Goal: Task Accomplishment & Management: Manage account settings

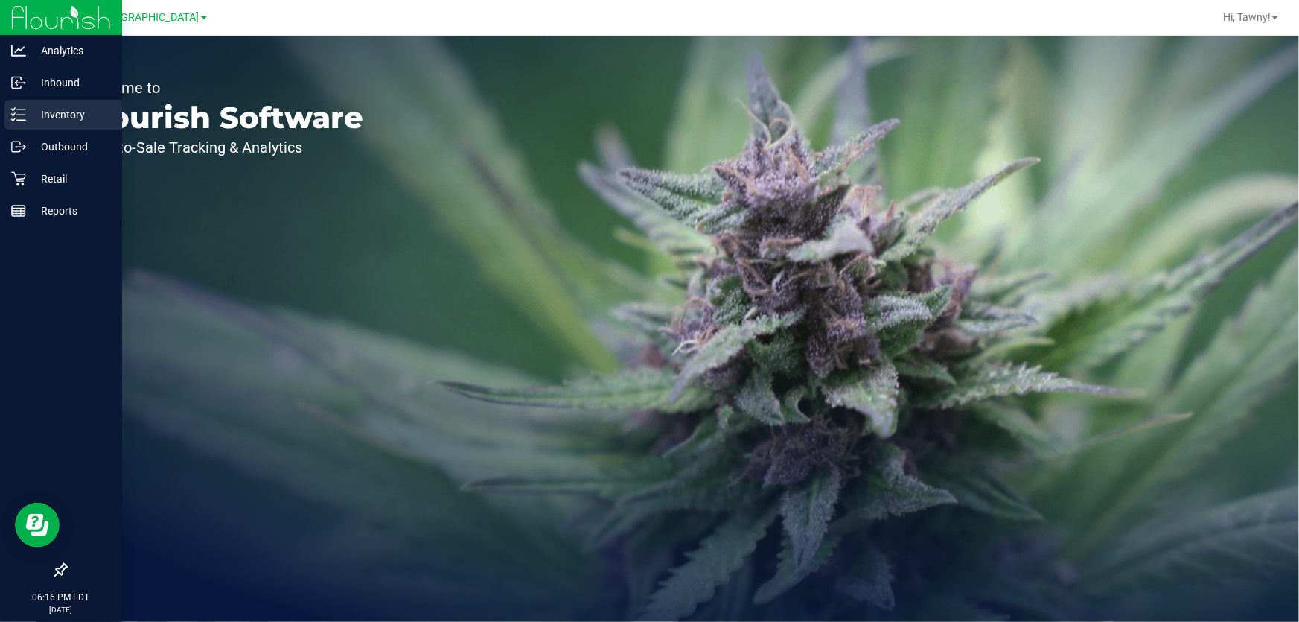
click at [22, 118] on icon at bounding box center [18, 114] width 15 height 15
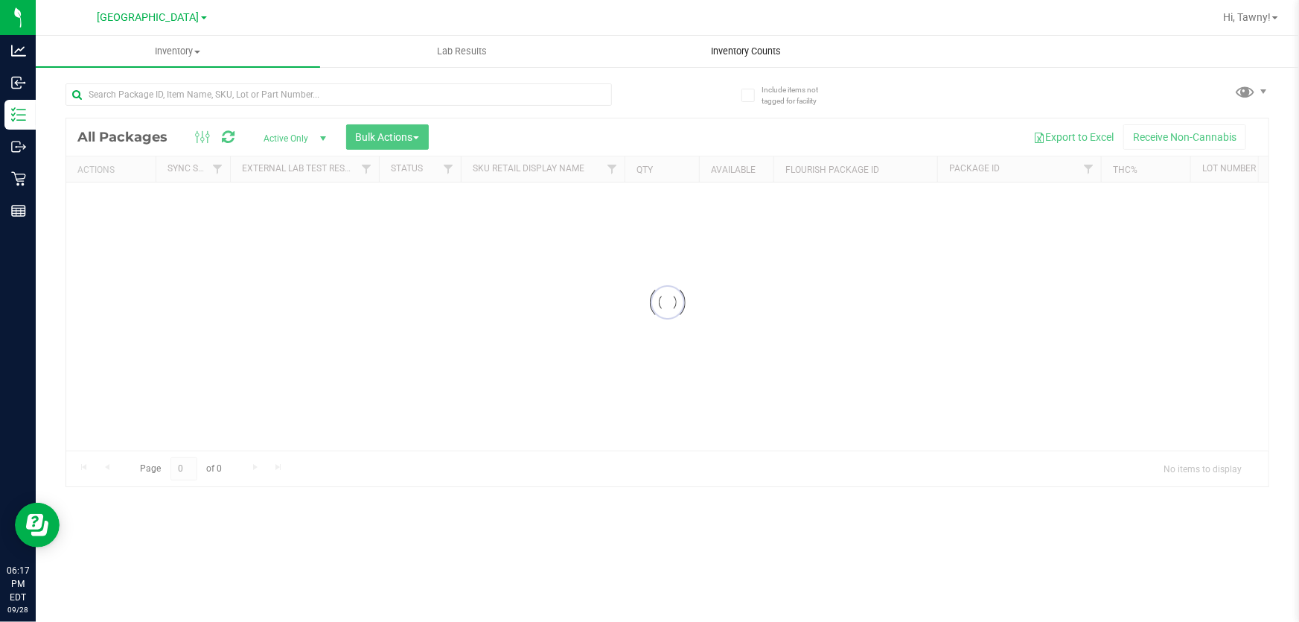
click at [771, 45] on span "Inventory Counts" at bounding box center [747, 51] width 110 height 13
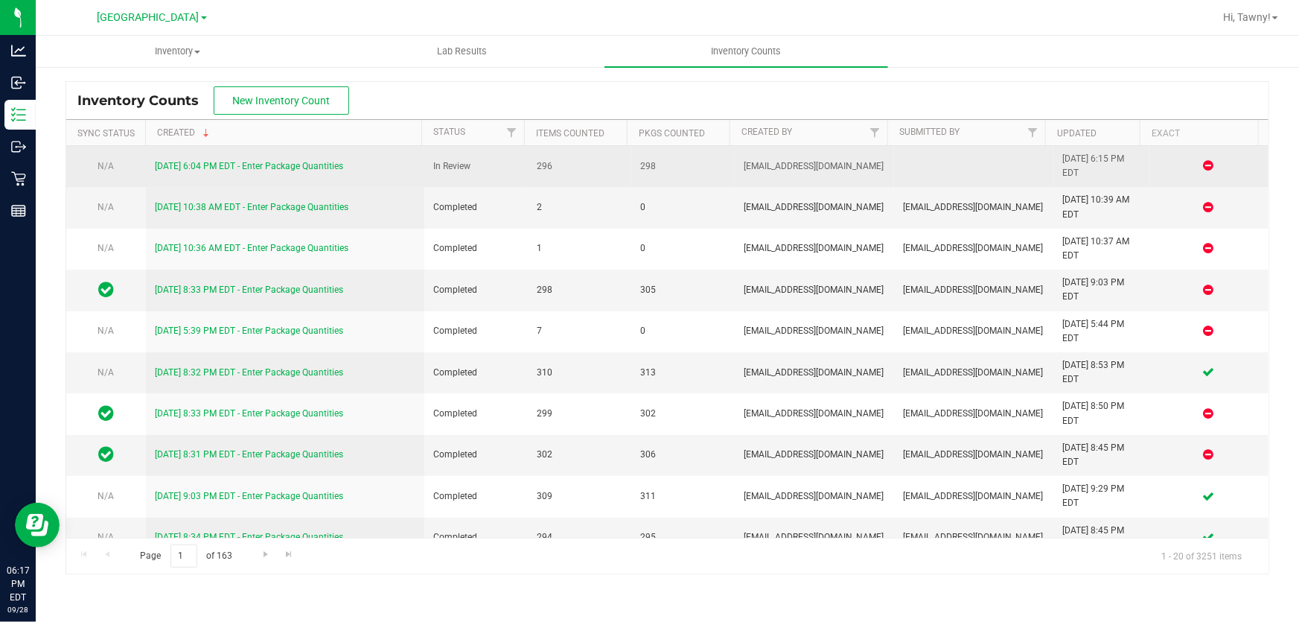
click at [229, 161] on link "[DATE] 6:04 PM EDT - Enter Package Quantities" at bounding box center [249, 166] width 188 height 10
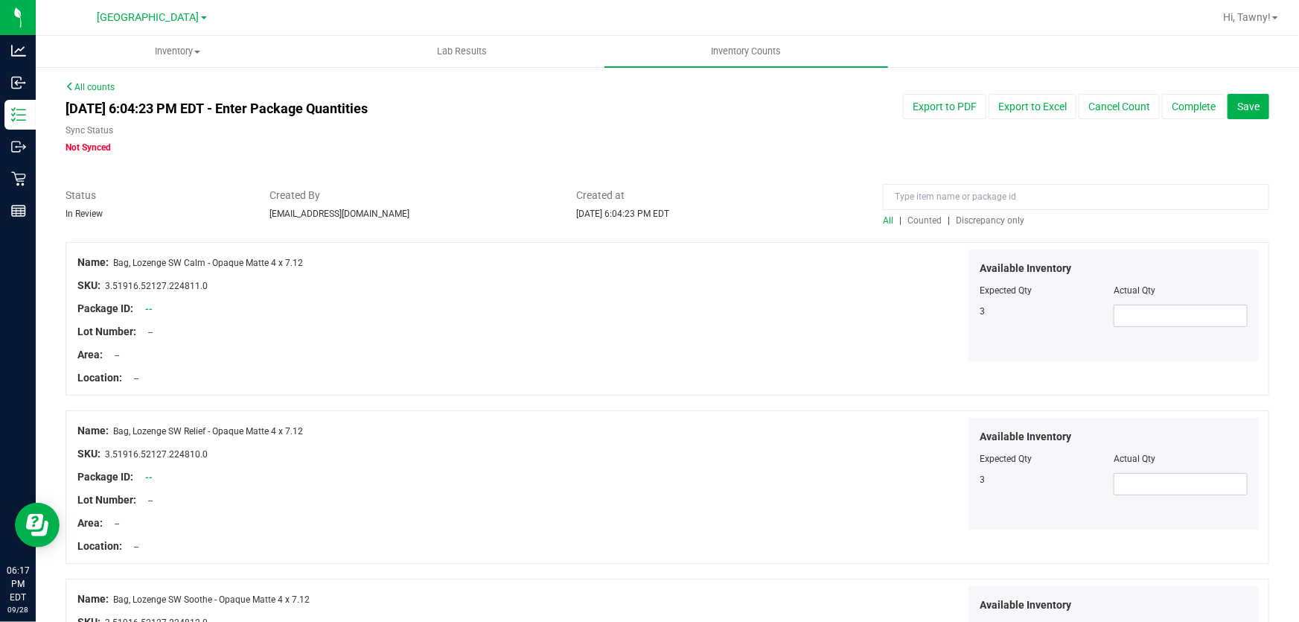
click at [996, 215] on span "Discrepancy only" at bounding box center [990, 220] width 68 height 10
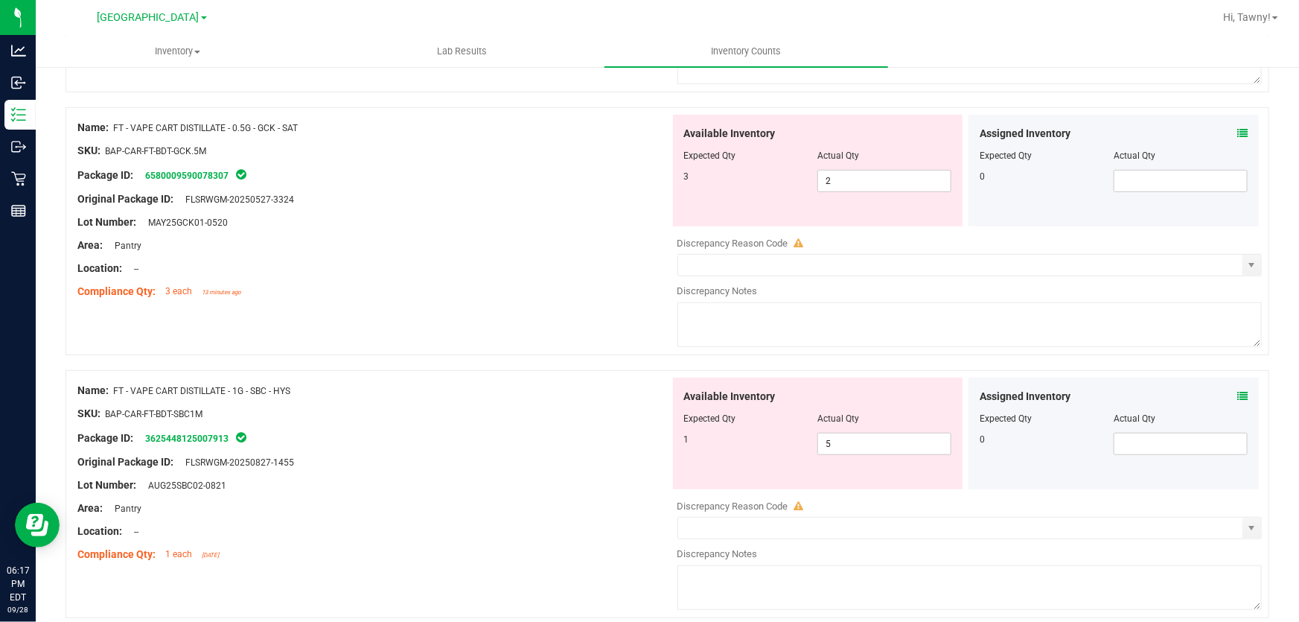
scroll to position [609, 0]
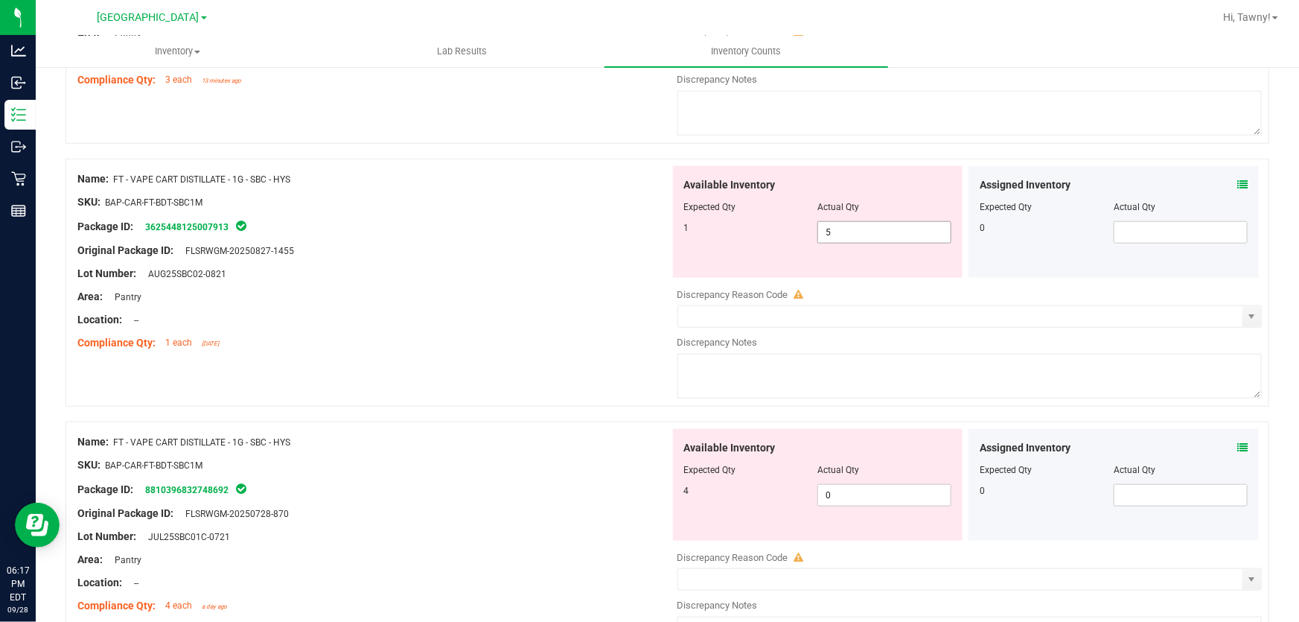
click at [839, 231] on span "5 5" at bounding box center [884, 232] width 134 height 22
click at [839, 231] on input "5" at bounding box center [884, 232] width 133 height 21
type input "1"
click at [588, 372] on div "Name: FT - VAPE CART DISTILLATE - 1G - SBC - HYS SKU: BAP-CAR-FT-BDT-SBC1M Pack…" at bounding box center [668, 290] width 1204 height 263
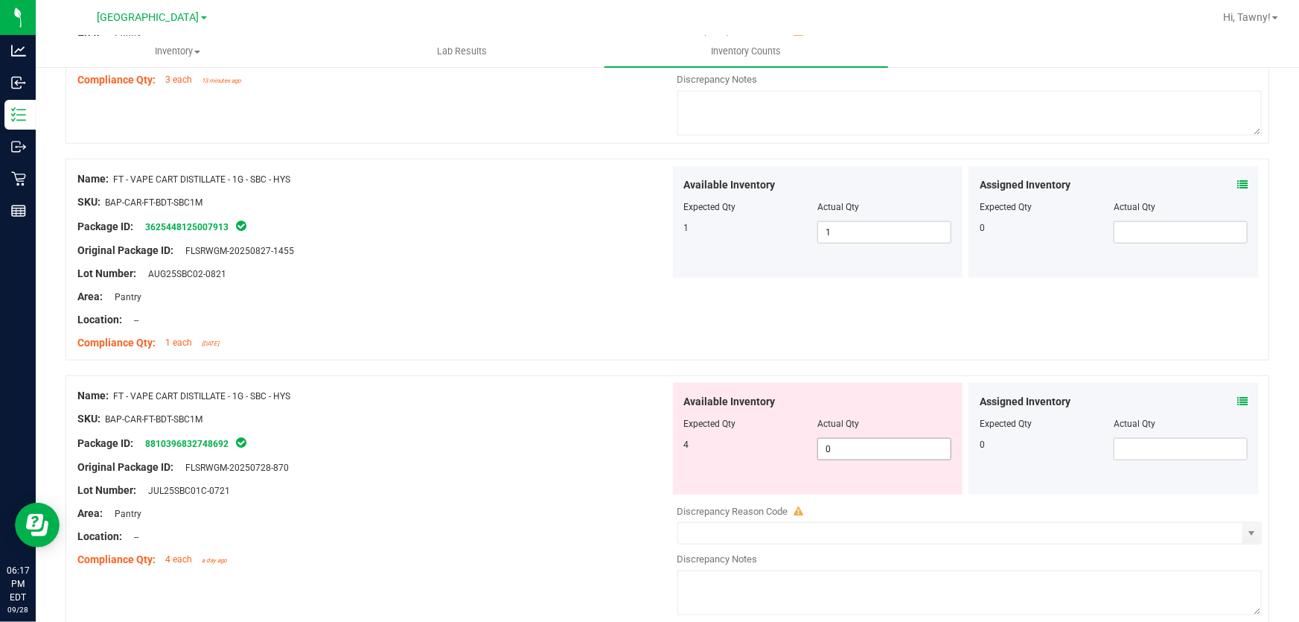
click at [839, 447] on span "0 0" at bounding box center [884, 449] width 134 height 22
click at [0, 0] on input "0" at bounding box center [0, 0] width 0 height 0
type input "4"
click at [593, 439] on div "Package ID: 8810396832748692" at bounding box center [373, 443] width 593 height 18
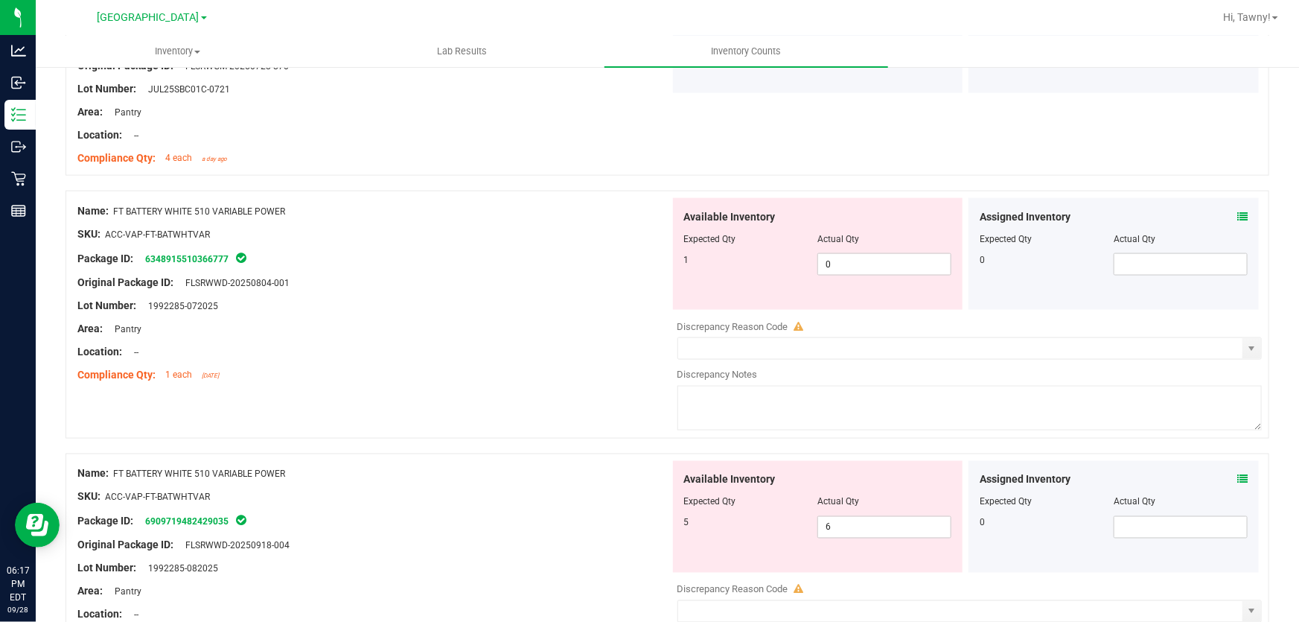
scroll to position [1015, 0]
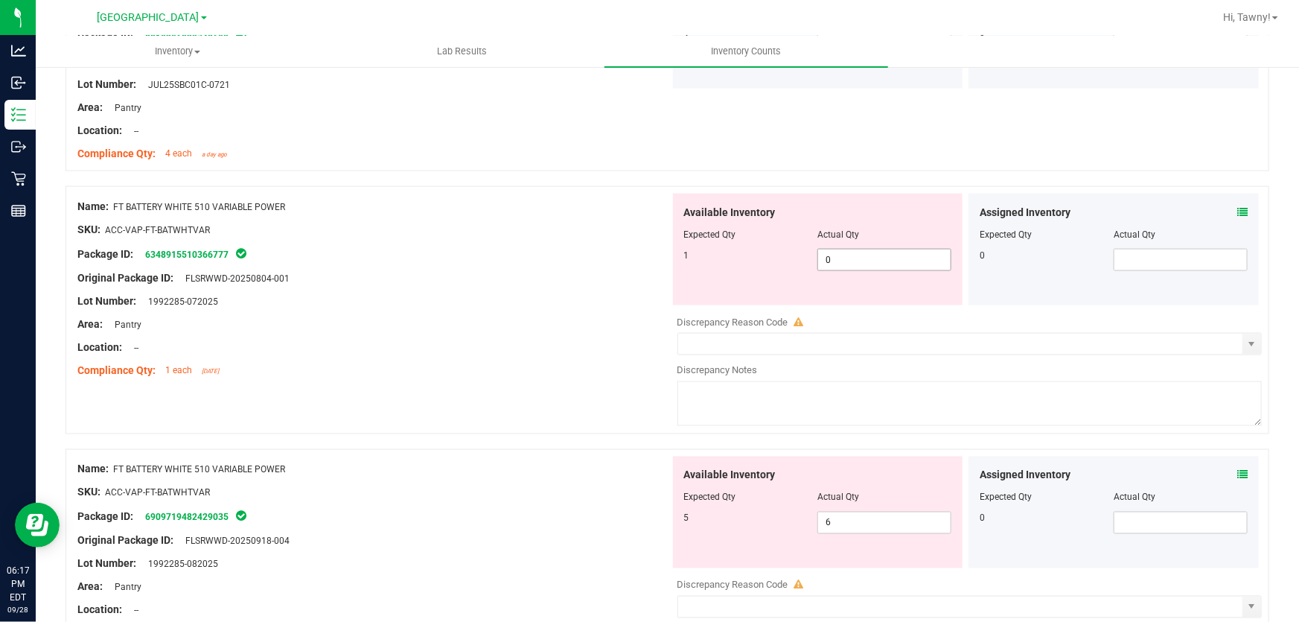
click at [852, 253] on span "0 0" at bounding box center [884, 260] width 134 height 22
click at [852, 253] on input "0" at bounding box center [884, 259] width 133 height 21
type input "1"
click at [454, 350] on div "Location: --" at bounding box center [373, 347] width 593 height 16
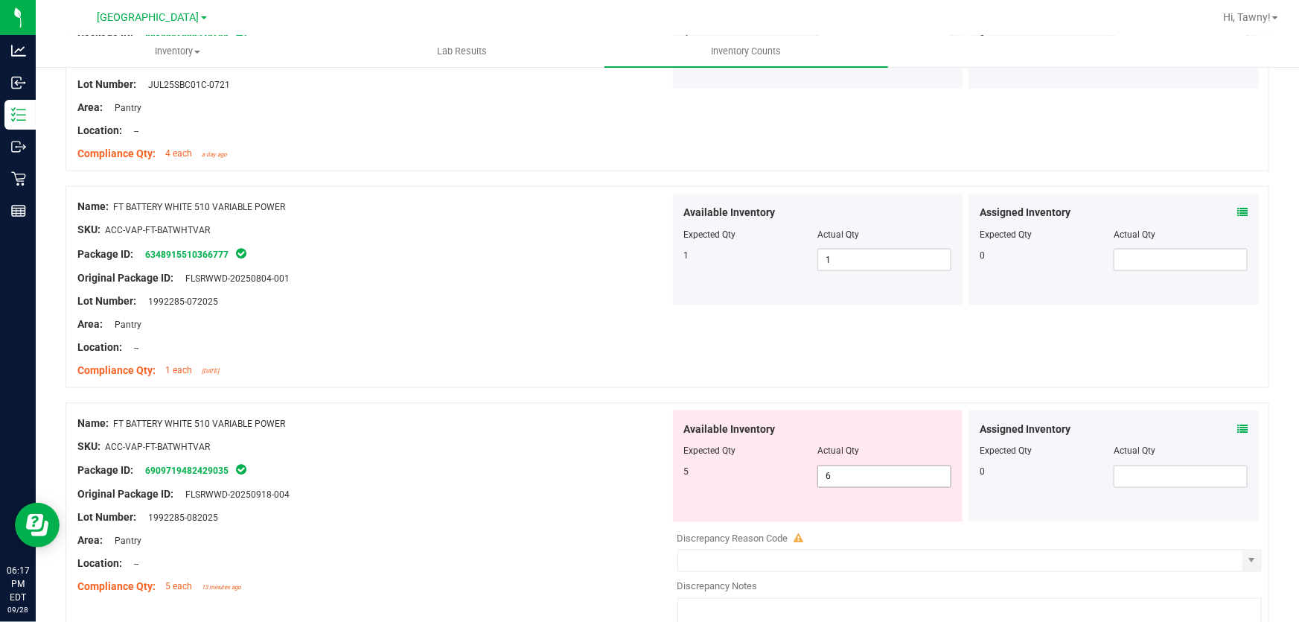
click at [846, 479] on span "6 6" at bounding box center [884, 476] width 134 height 22
click at [846, 479] on input "6" at bounding box center [884, 476] width 133 height 21
type input "5"
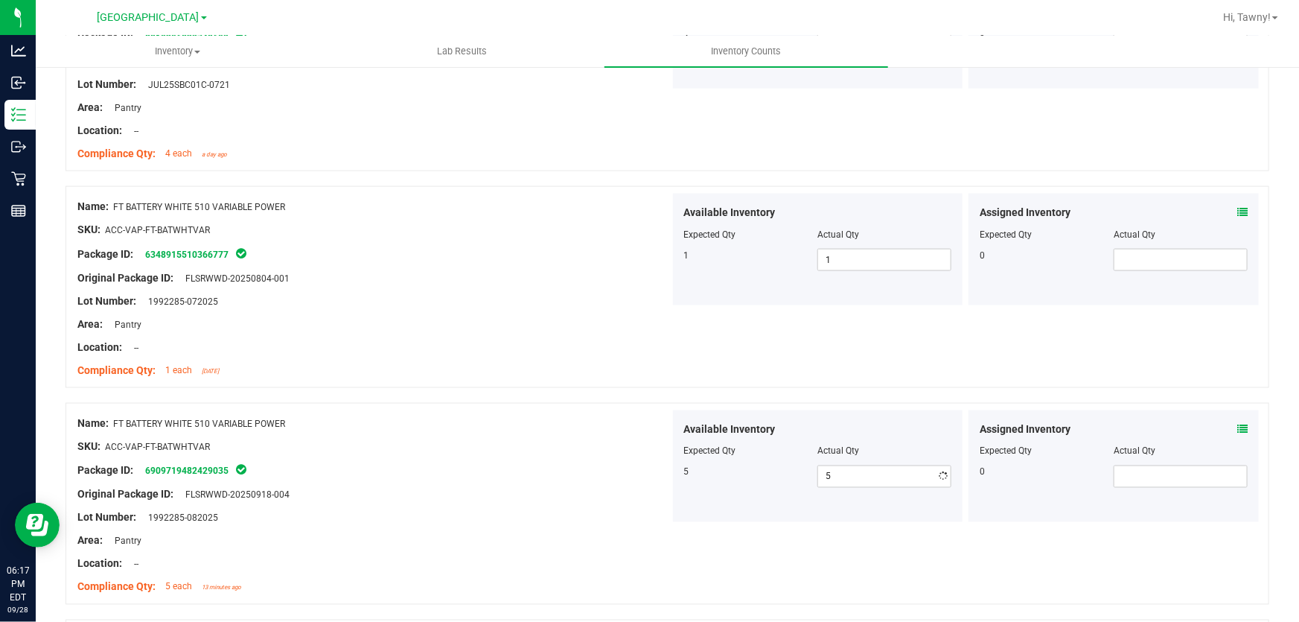
click at [627, 446] on div "SKU: ACC-VAP-FT-BATWHTVAR" at bounding box center [373, 446] width 593 height 16
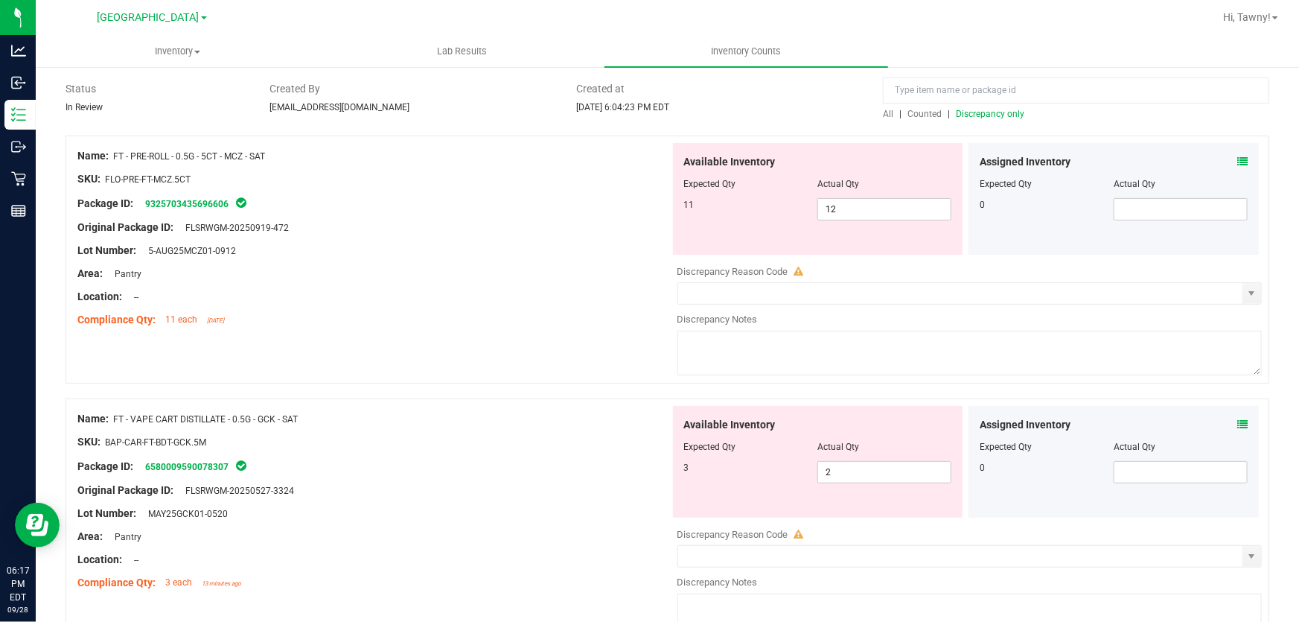
scroll to position [0, 0]
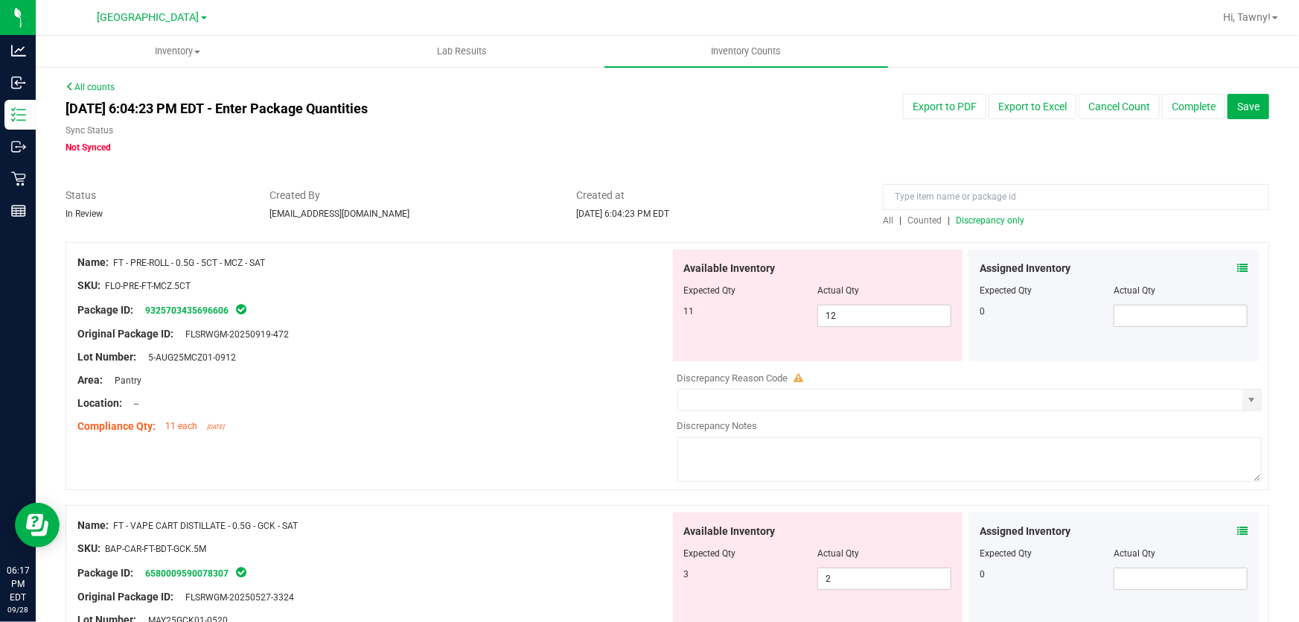
click at [975, 223] on span "Discrepancy only" at bounding box center [990, 220] width 68 height 10
click at [582, 367] on div at bounding box center [373, 368] width 593 height 7
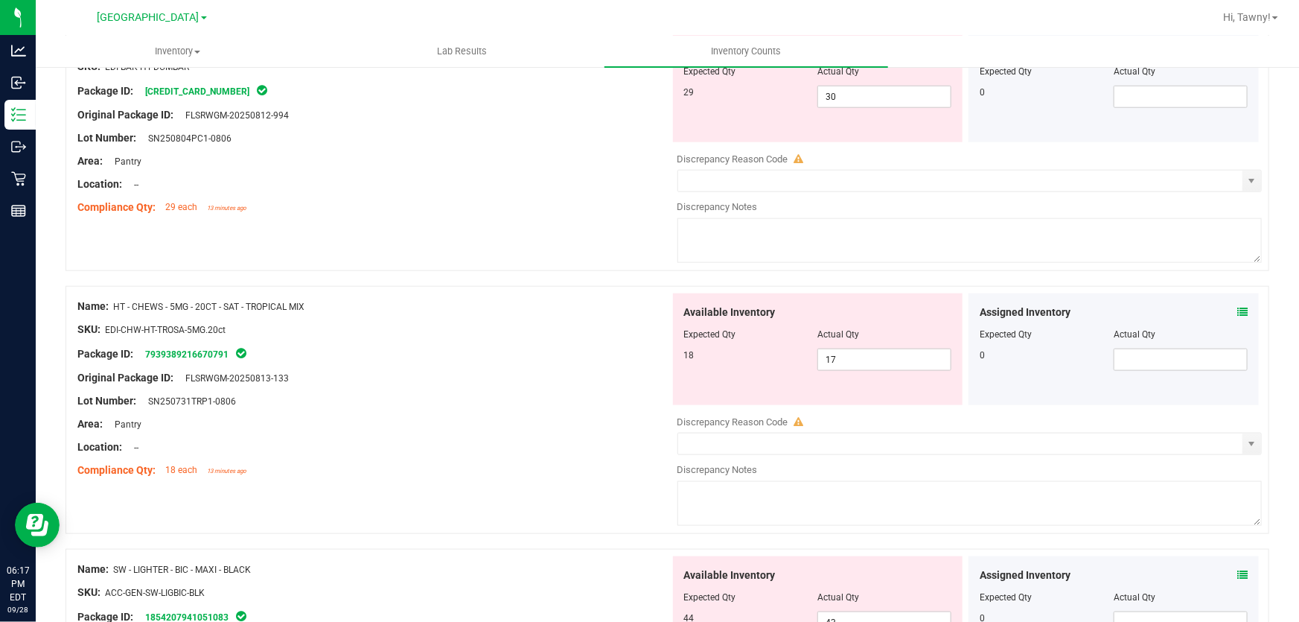
scroll to position [1015, 0]
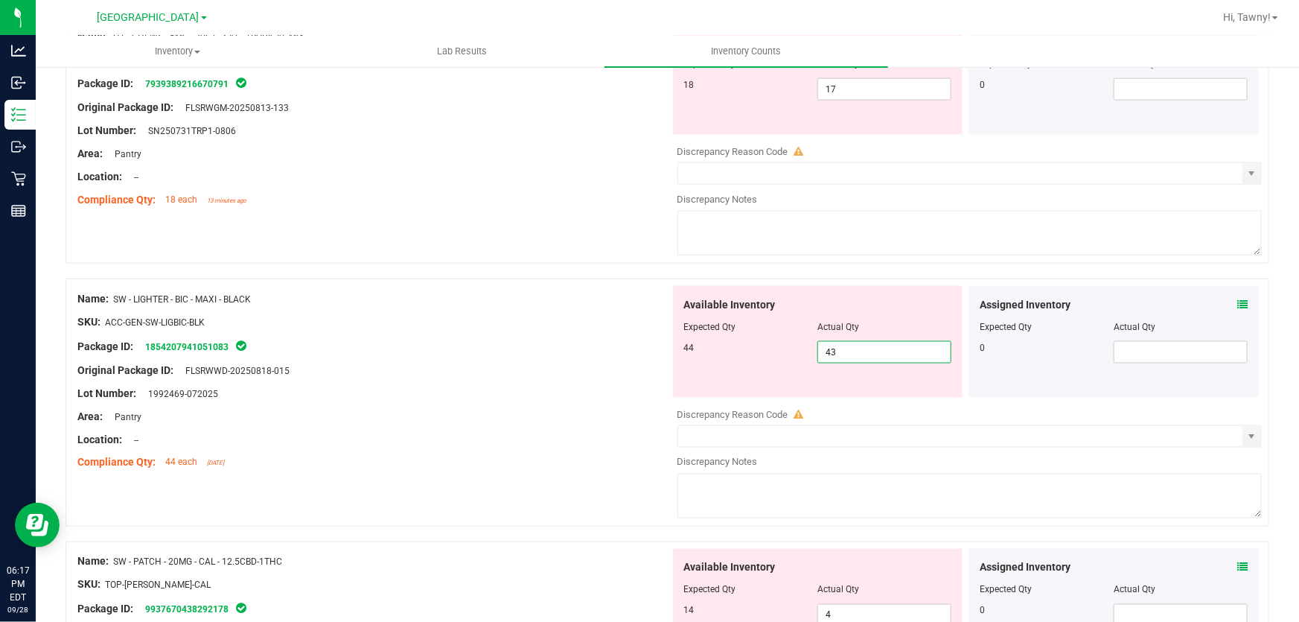
drag, startPoint x: 845, startPoint y: 354, endPoint x: 801, endPoint y: 343, distance: 45.3
click at [803, 343] on div "44 43 43" at bounding box center [818, 352] width 268 height 22
type input "44"
click at [691, 349] on div "44" at bounding box center [751, 347] width 134 height 13
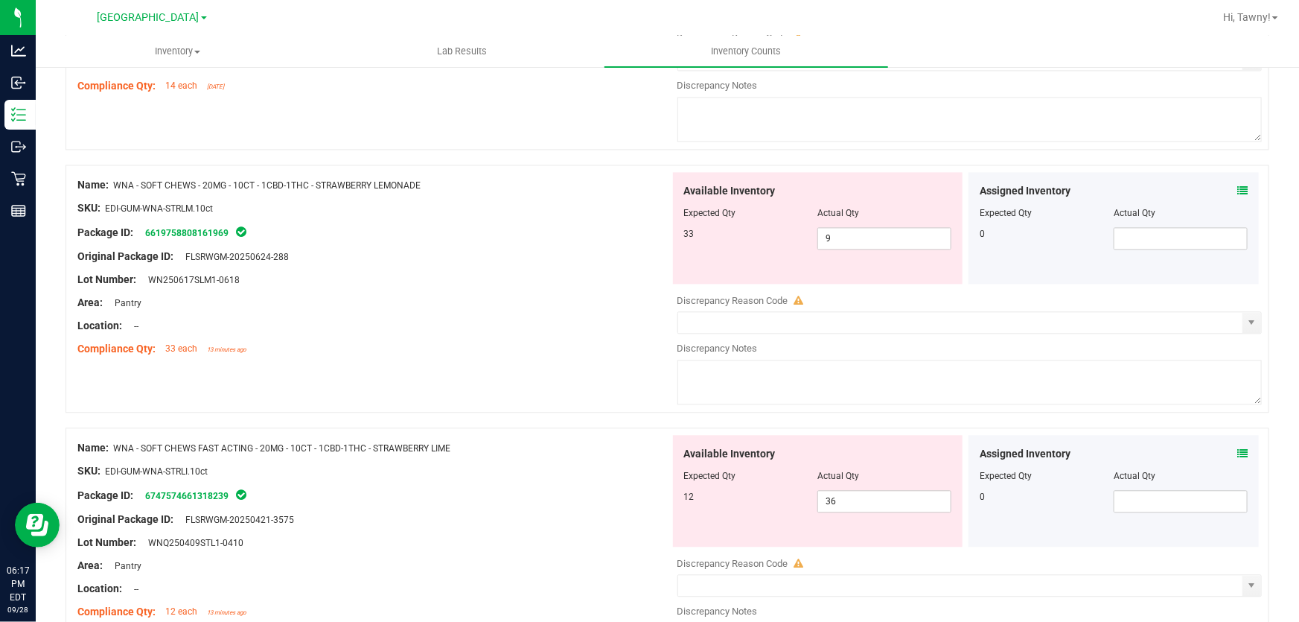
scroll to position [1624, 0]
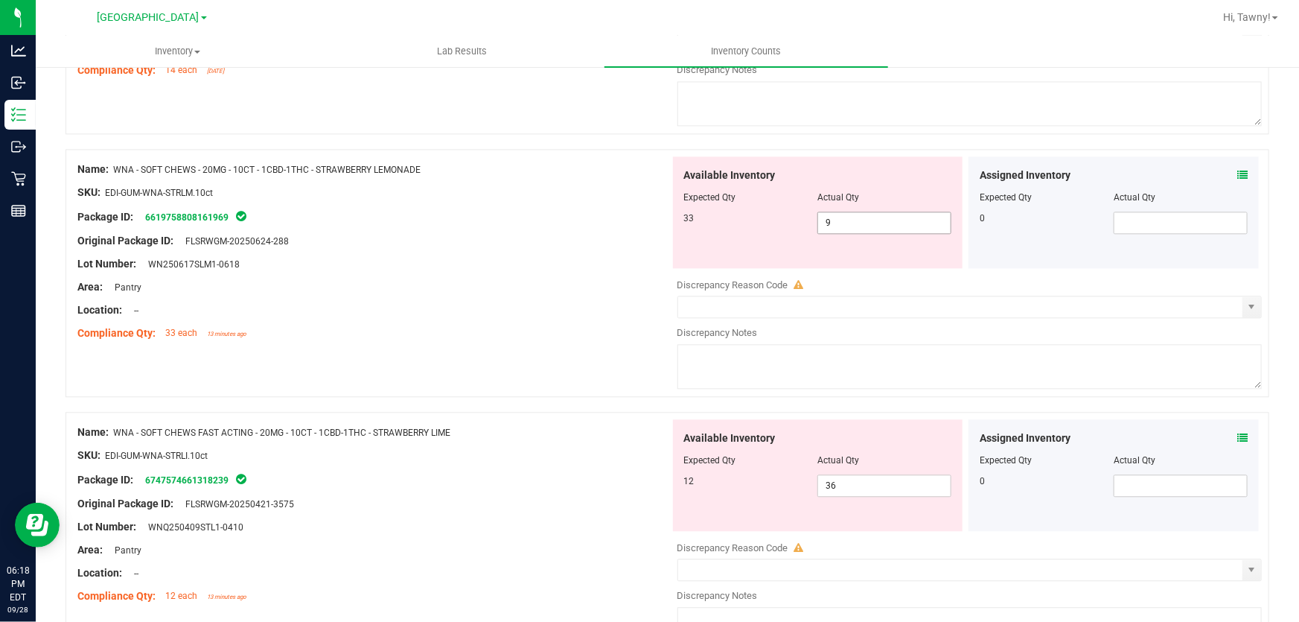
click at [859, 229] on span "9 9" at bounding box center [884, 222] width 134 height 22
click at [859, 229] on input "9" at bounding box center [884, 222] width 133 height 21
type input "33"
click at [612, 279] on div "Area: Pantry" at bounding box center [373, 287] width 593 height 16
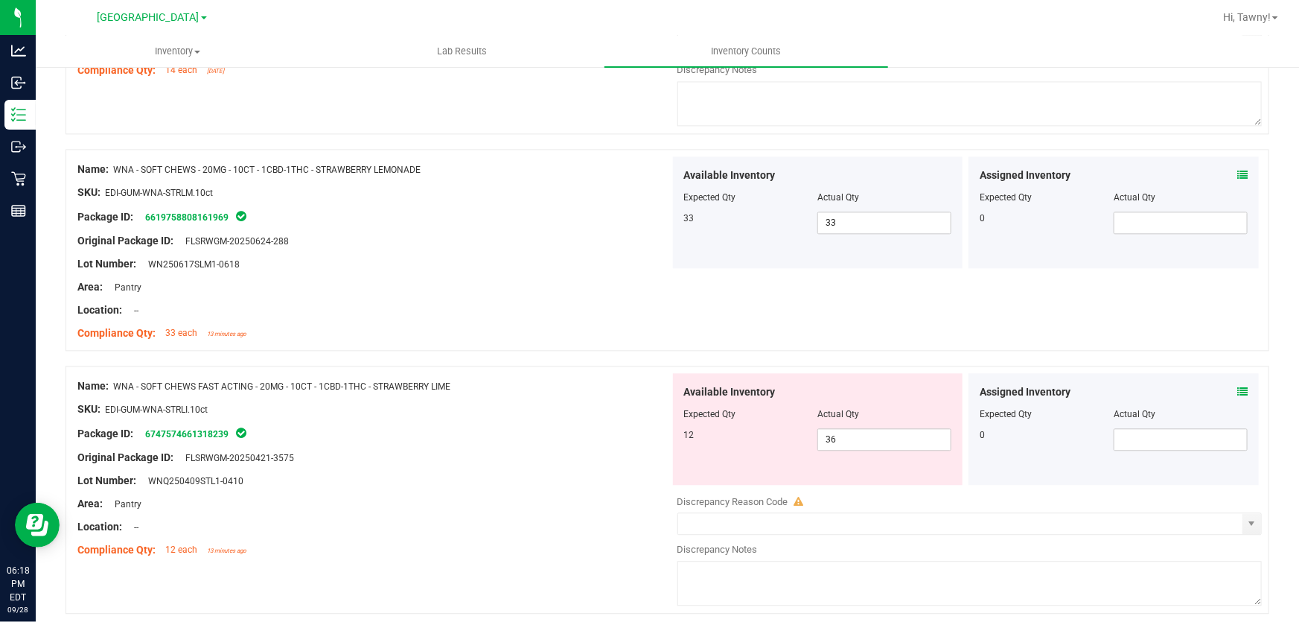
click at [575, 331] on div "Compliance Qty: 33 each 13 minutes ago" at bounding box center [373, 333] width 593 height 16
click at [824, 433] on span "36 36" at bounding box center [884, 439] width 134 height 22
click at [824, 433] on input "36" at bounding box center [884, 439] width 133 height 21
type input "23"
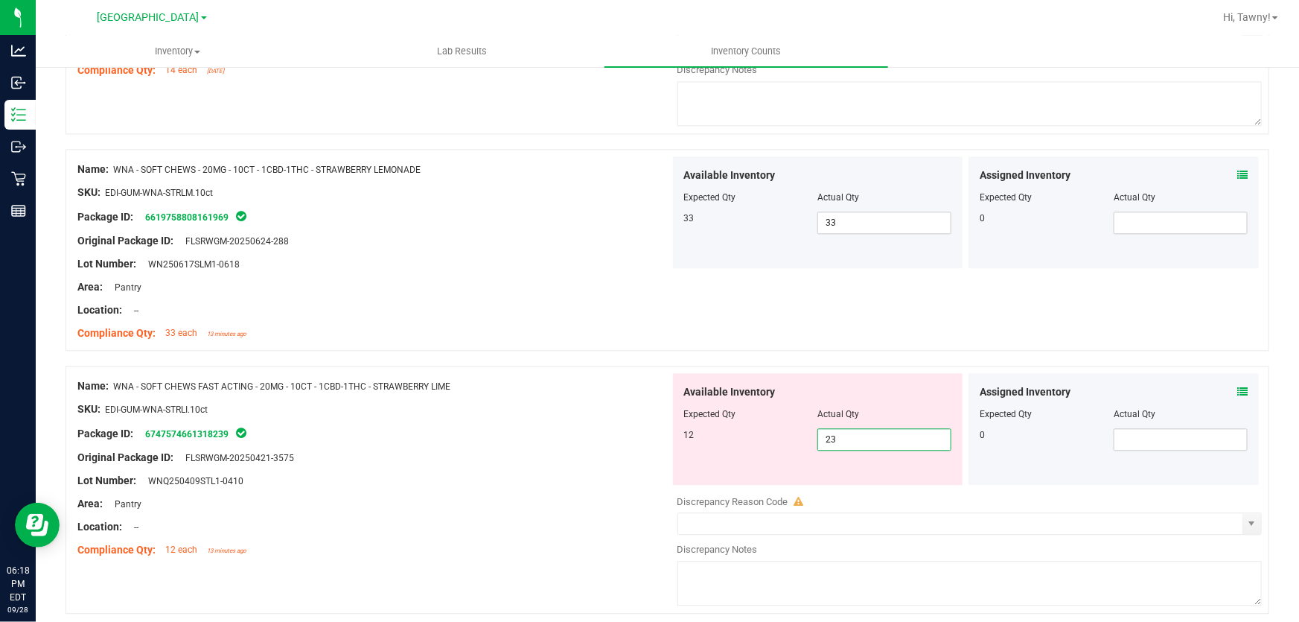
click at [604, 496] on div "Area: Pantry" at bounding box center [373, 504] width 593 height 16
click at [905, 442] on span "23 23" at bounding box center [884, 439] width 134 height 22
click at [905, 442] on input "23" at bounding box center [884, 439] width 133 height 21
type input "12"
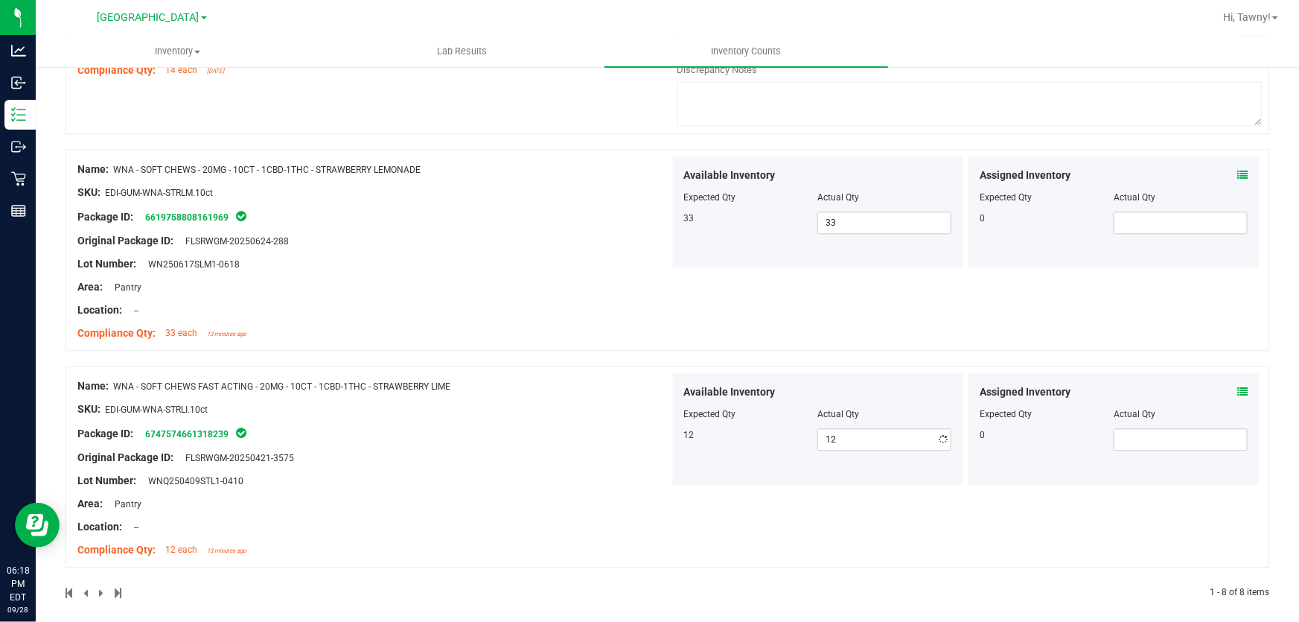
click at [460, 511] on div at bounding box center [373, 514] width 593 height 7
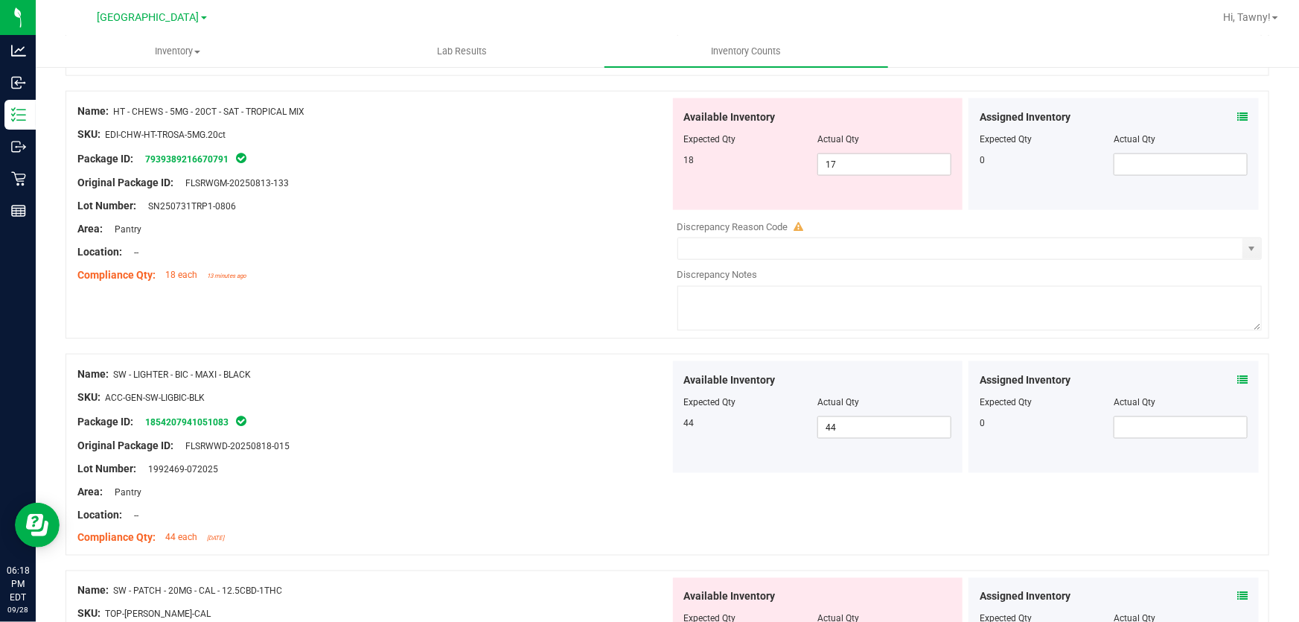
scroll to position [0, 0]
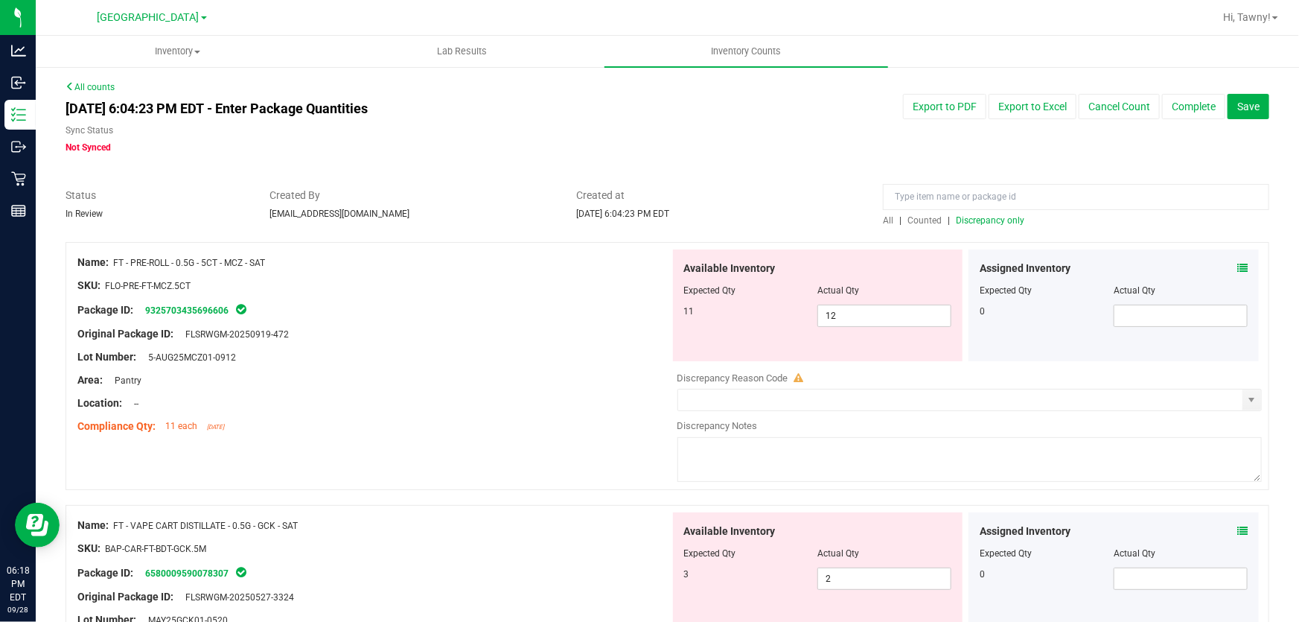
click at [974, 225] on div "All | Counted | Discrepancy only" at bounding box center [1076, 220] width 386 height 13
click at [976, 223] on span "Discrepancy only" at bounding box center [990, 220] width 68 height 10
click at [398, 354] on div "Lot Number: 5-AUG25MCZ01-0912" at bounding box center [373, 357] width 593 height 16
click at [400, 354] on div "Lot Number: 5-AUG25MCZ01-0912" at bounding box center [373, 357] width 593 height 16
click at [849, 320] on span "12 12" at bounding box center [884, 315] width 134 height 22
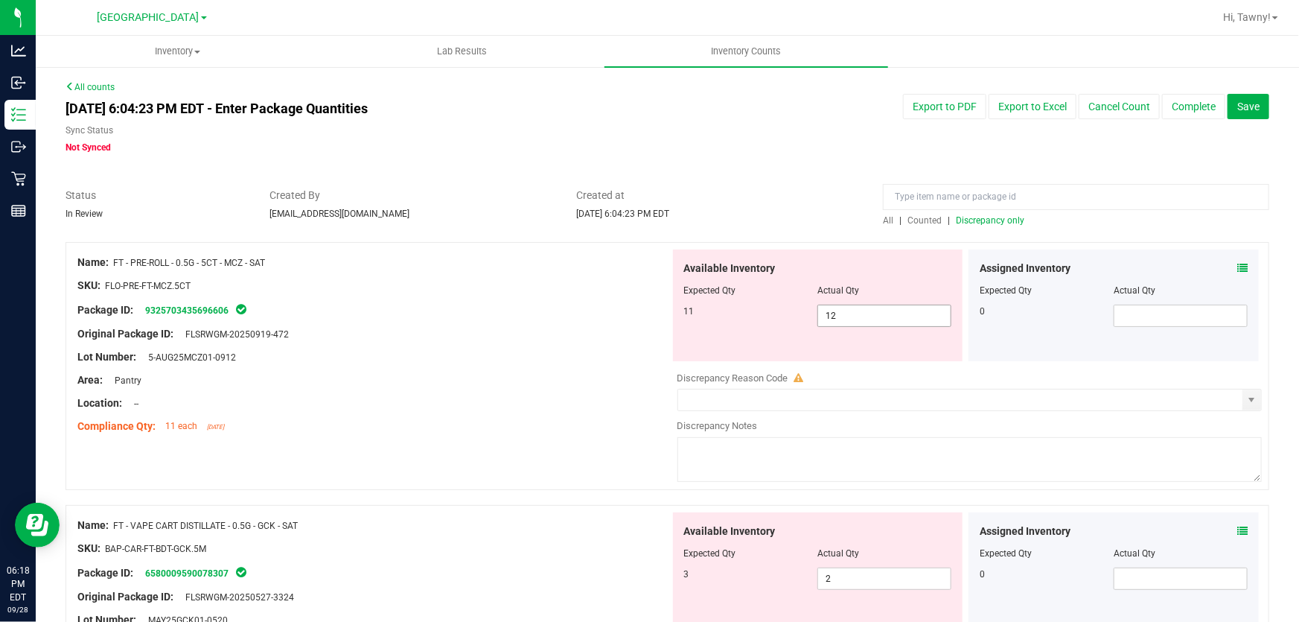
click at [0, 0] on input "12" at bounding box center [0, 0] width 0 height 0
type input "11"
click at [505, 356] on div "Lot Number: 5-AUG25MCZ01-0912" at bounding box center [373, 357] width 593 height 16
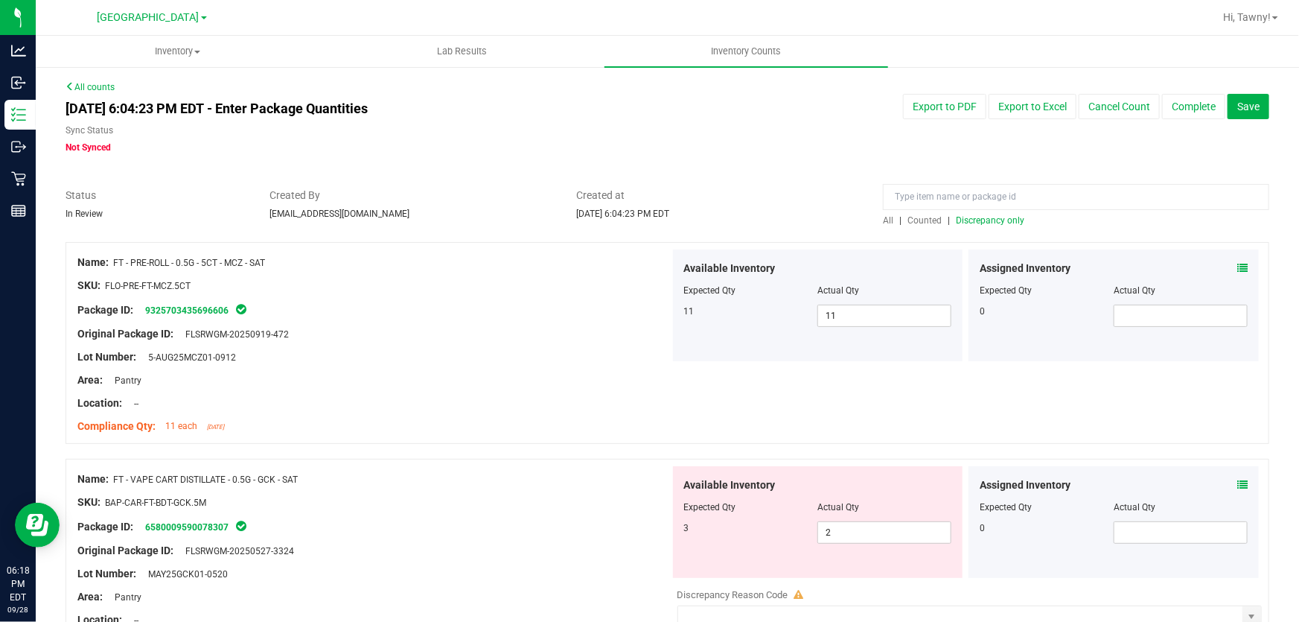
click at [505, 356] on div "Lot Number: 5-AUG25MCZ01-0912" at bounding box center [373, 357] width 593 height 16
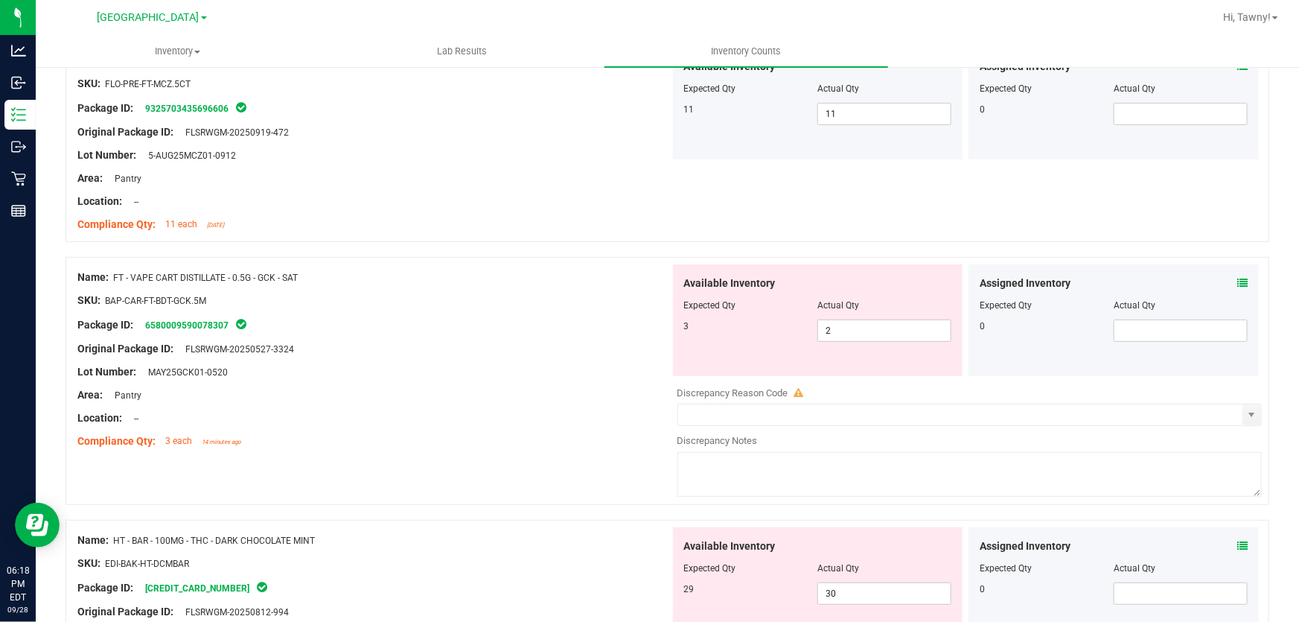
scroll to position [270, 0]
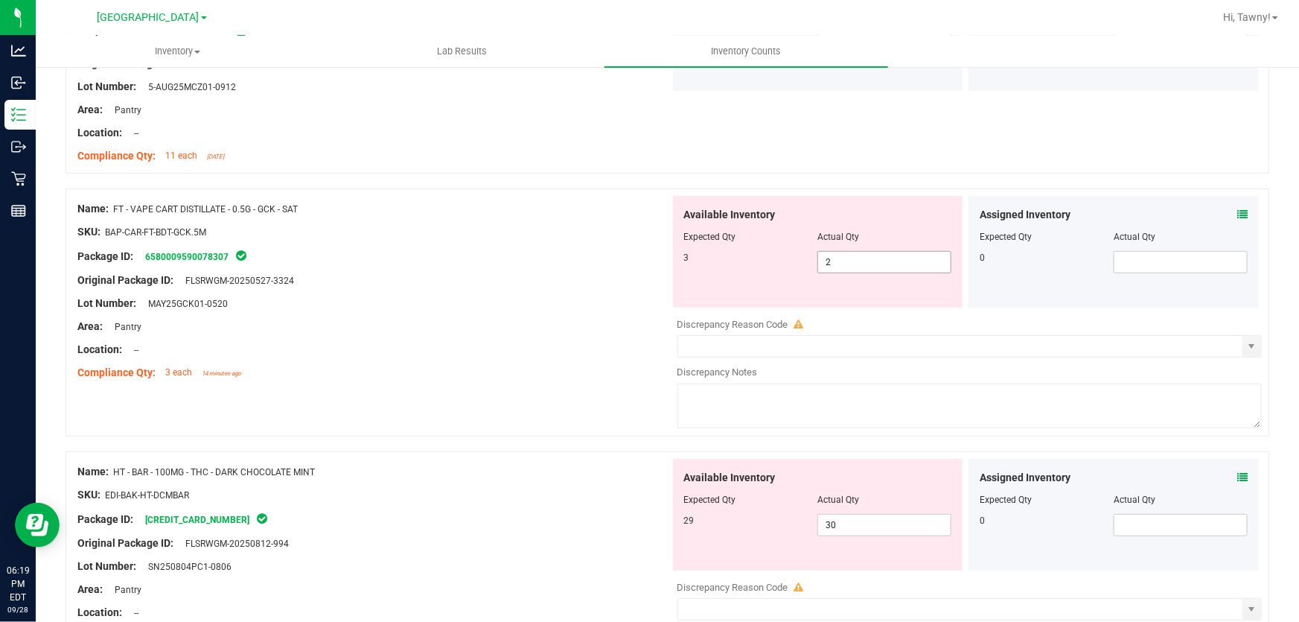
click at [934, 255] on span "2 2" at bounding box center [884, 262] width 134 height 22
click at [934, 255] on input "2" at bounding box center [884, 262] width 133 height 21
type input "3"
click at [627, 290] on div at bounding box center [373, 291] width 593 height 7
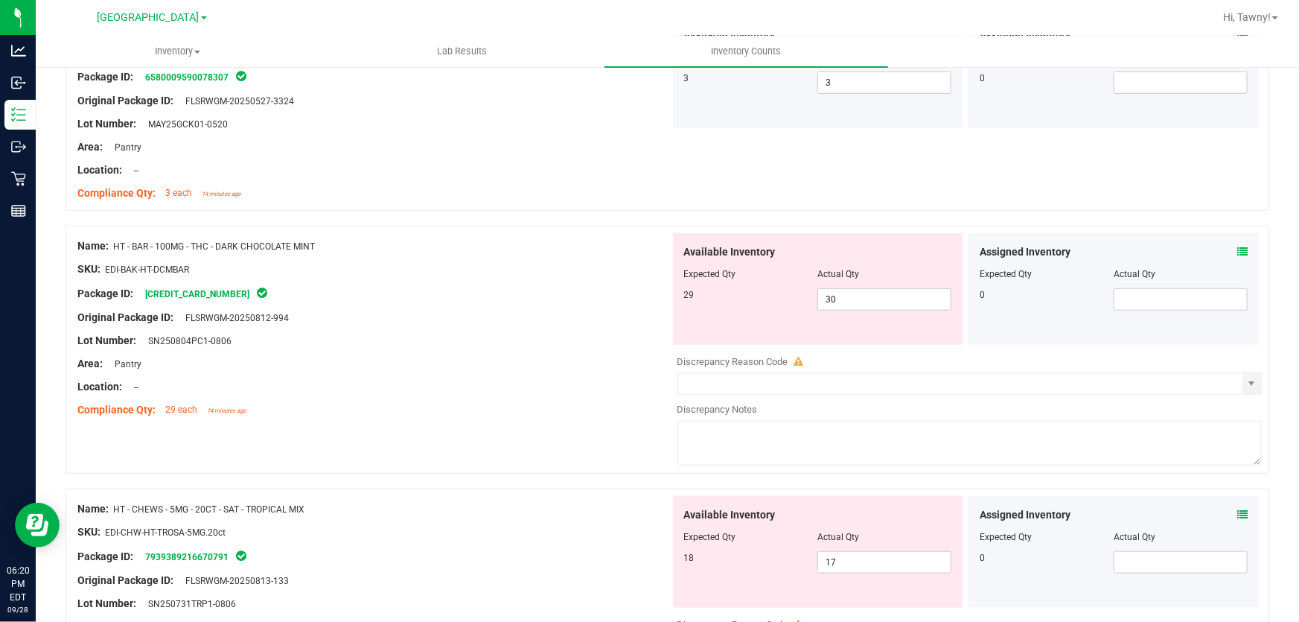
scroll to position [473, 0]
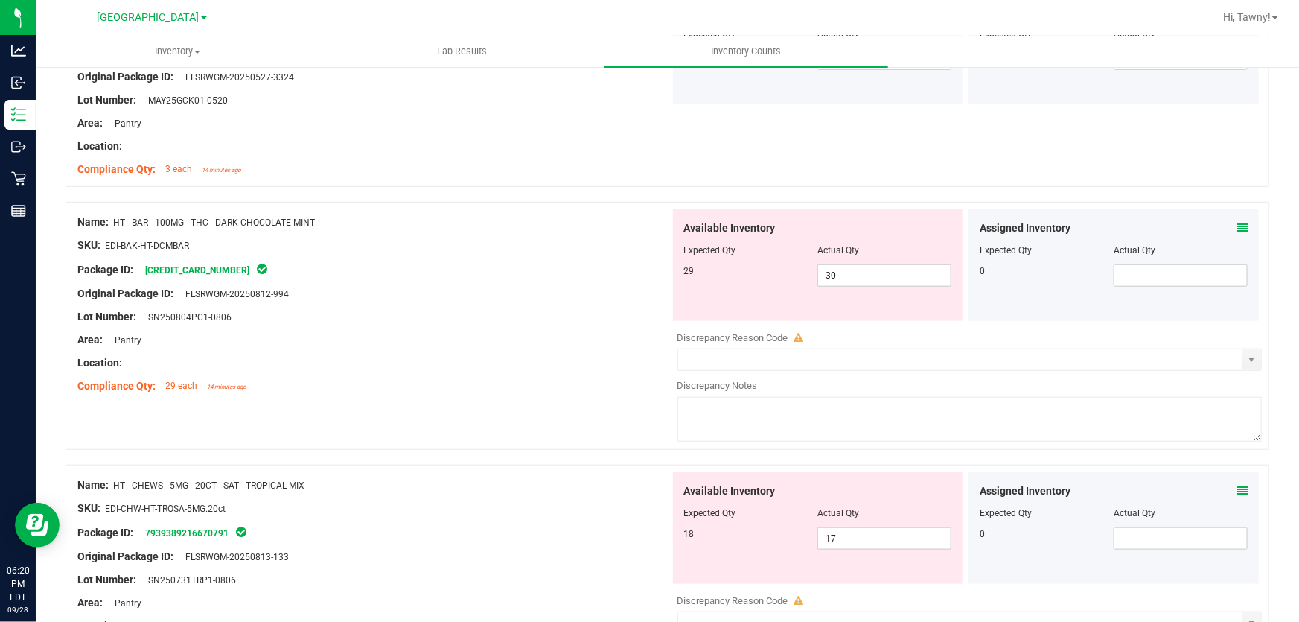
click at [190, 221] on span "HT - BAR - 100MG - THC - DARK CHOCOLATE MINT" at bounding box center [214, 222] width 202 height 10
click at [304, 225] on span "HT - BAR - 100MG - THC - DARK CHOCOLATE MINT" at bounding box center [214, 222] width 202 height 10
drag, startPoint x: 325, startPoint y: 228, endPoint x: 115, endPoint y: 217, distance: 210.2
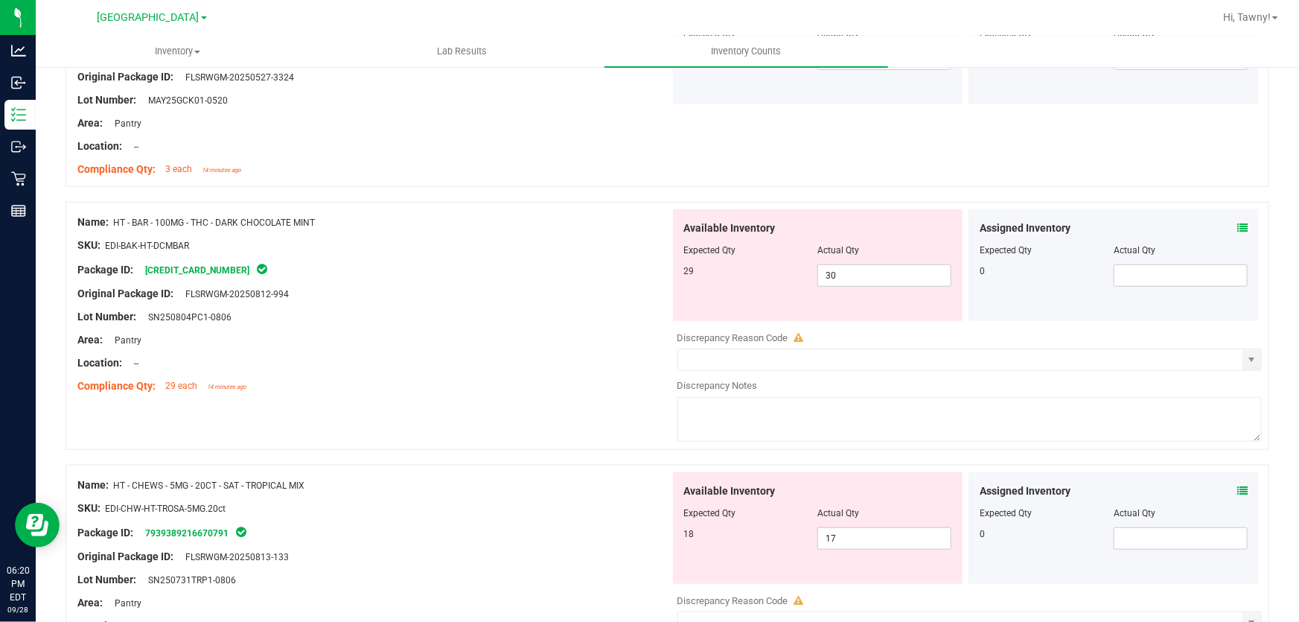
click at [115, 217] on div "Name: HT - BAR - 100MG - THC - DARK CHOCOLATE MINT" at bounding box center [373, 222] width 593 height 16
copy span "HT - BAR - 100MG - THC - DARK CHOCOLATE MINT"
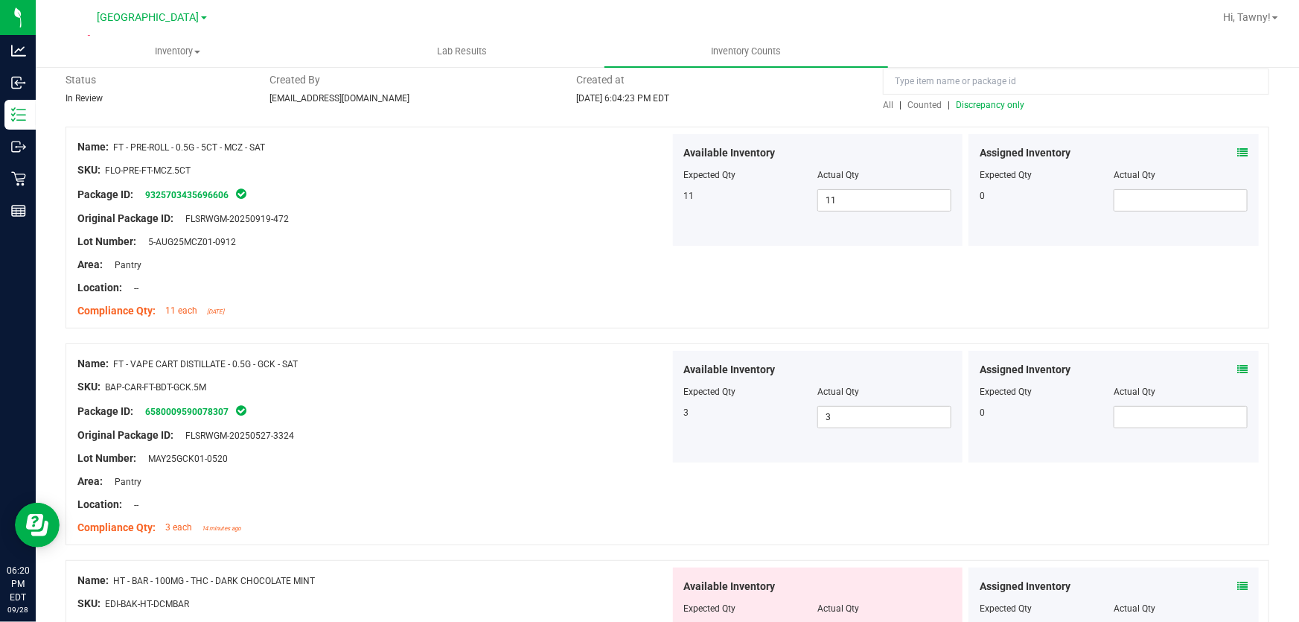
scroll to position [0, 0]
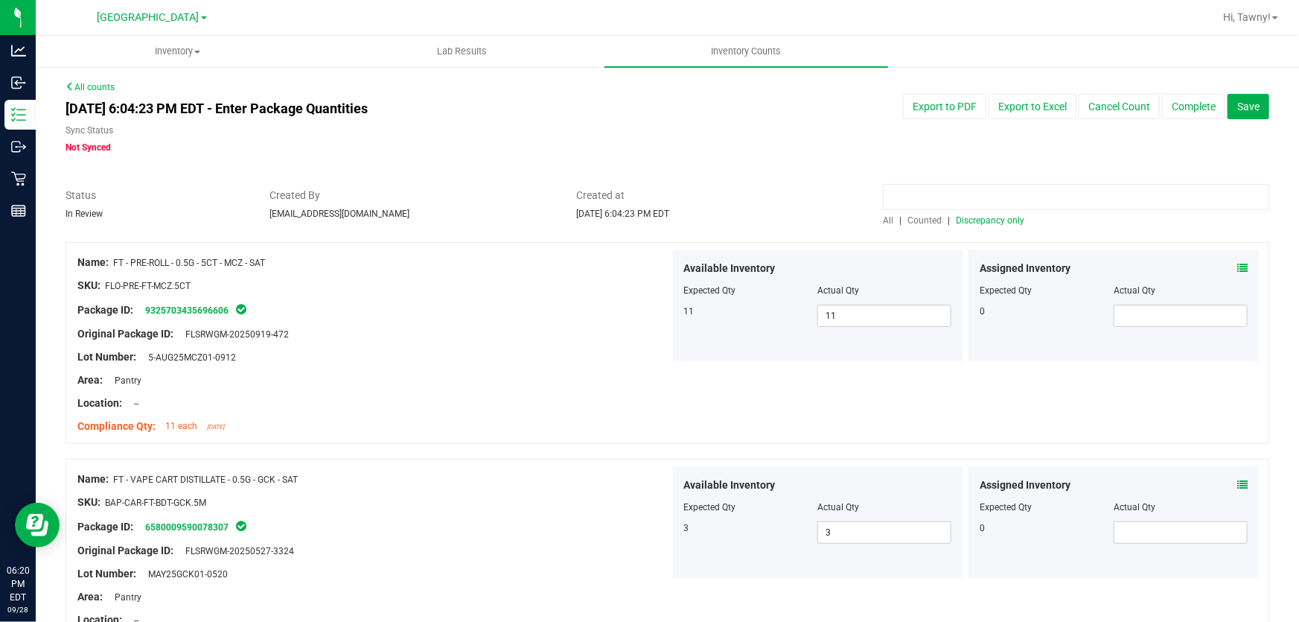
click at [984, 201] on input at bounding box center [1076, 197] width 386 height 26
paste input "HT - BAR - 100MG - THC - DARK CHOCOLATE MINT"
type input "HT - BAR - 100MG - THC - DARK CHOCOLATE MINT"
click at [922, 223] on span "Counted" at bounding box center [924, 220] width 34 height 10
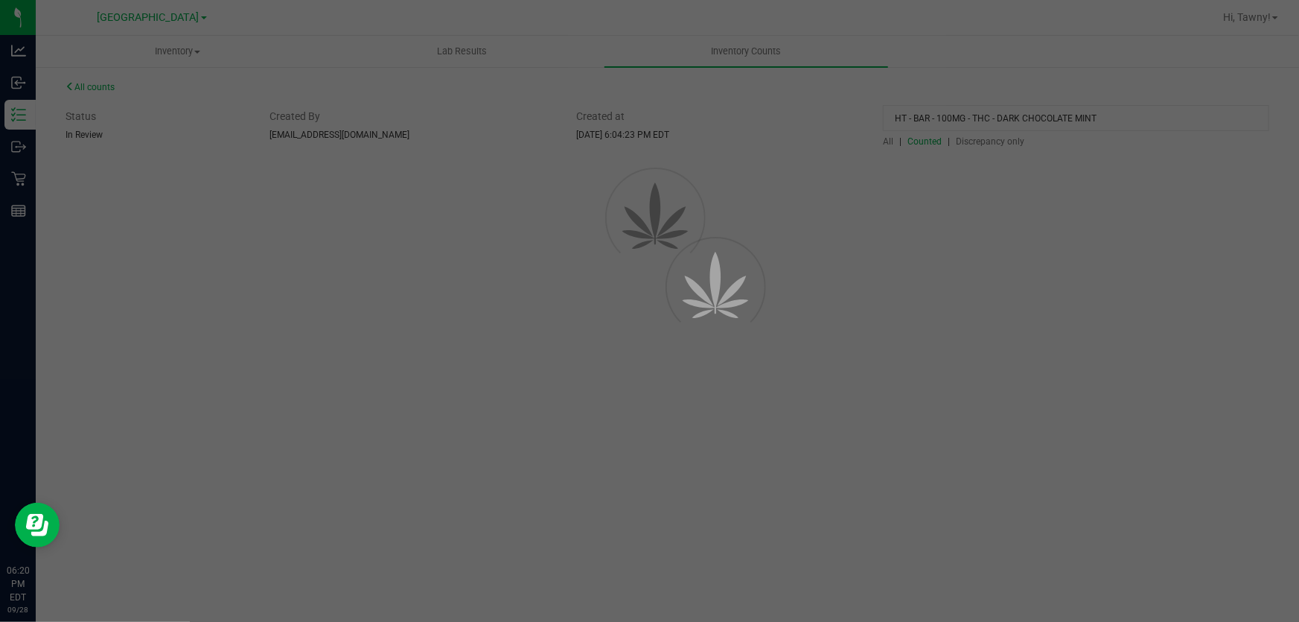
click at [890, 141] on div at bounding box center [649, 311] width 1299 height 622
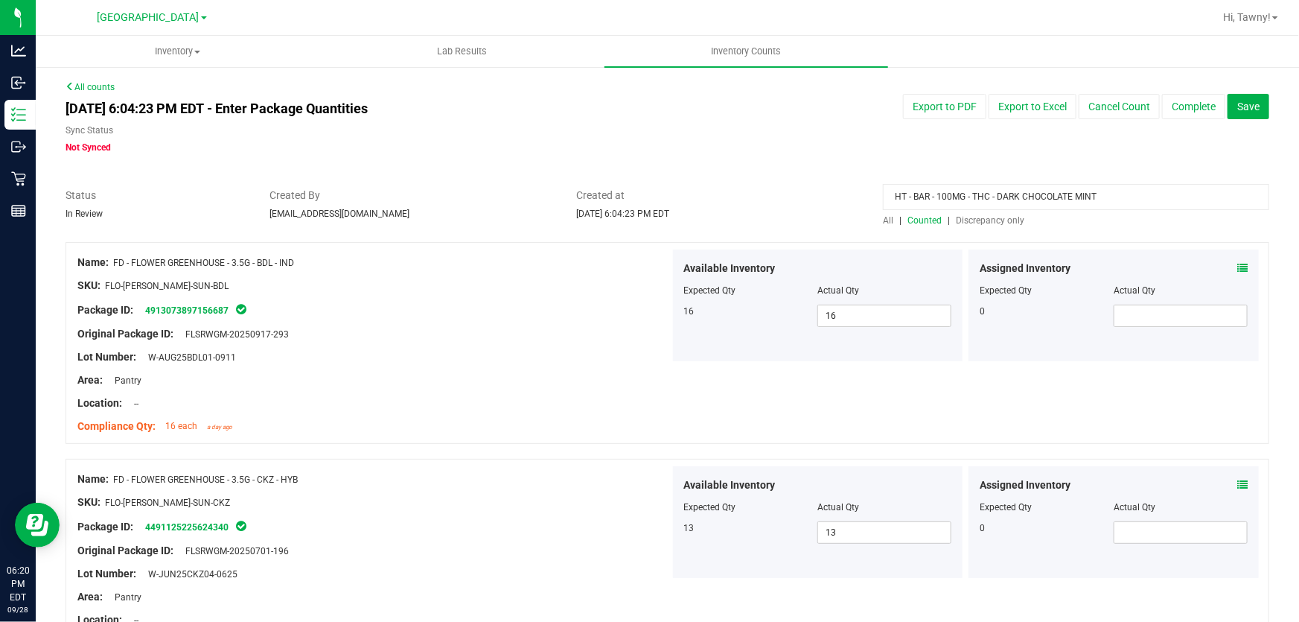
click at [886, 195] on input "HT - BAR - 100MG - THC - DARK CHOCOLATE MINT" at bounding box center [1076, 197] width 386 height 26
click at [883, 219] on span "All" at bounding box center [888, 220] width 10 height 10
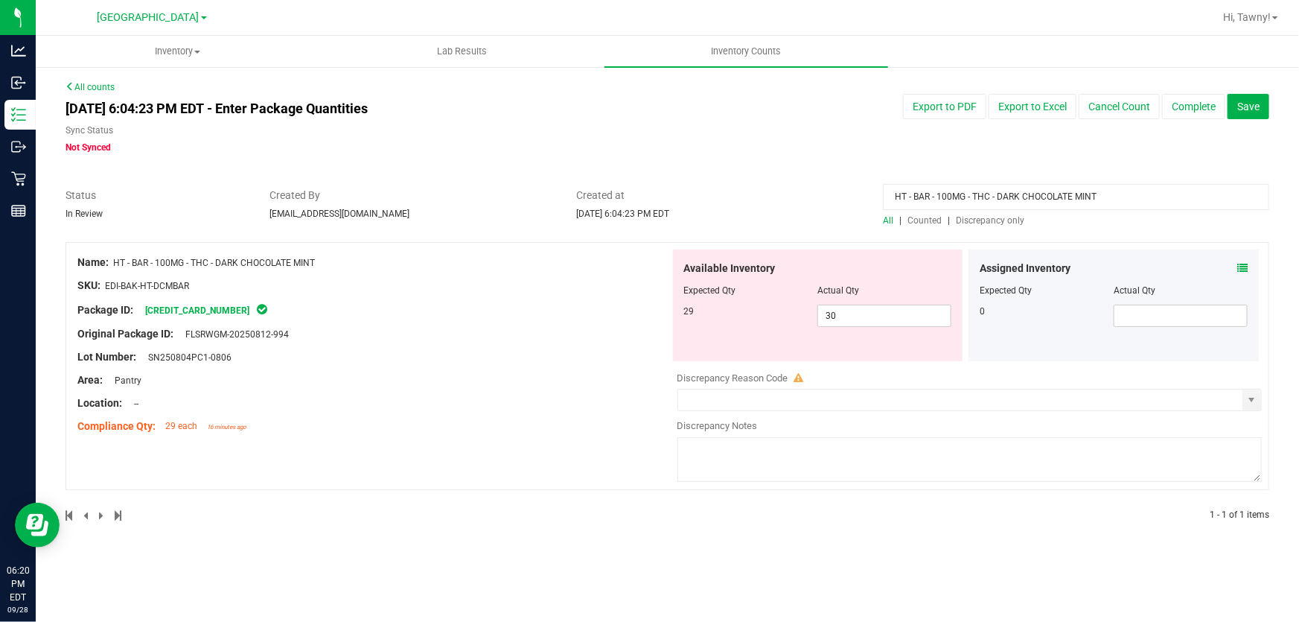
click at [585, 401] on div "Location: --" at bounding box center [373, 403] width 593 height 16
click at [424, 342] on div at bounding box center [373, 345] width 593 height 7
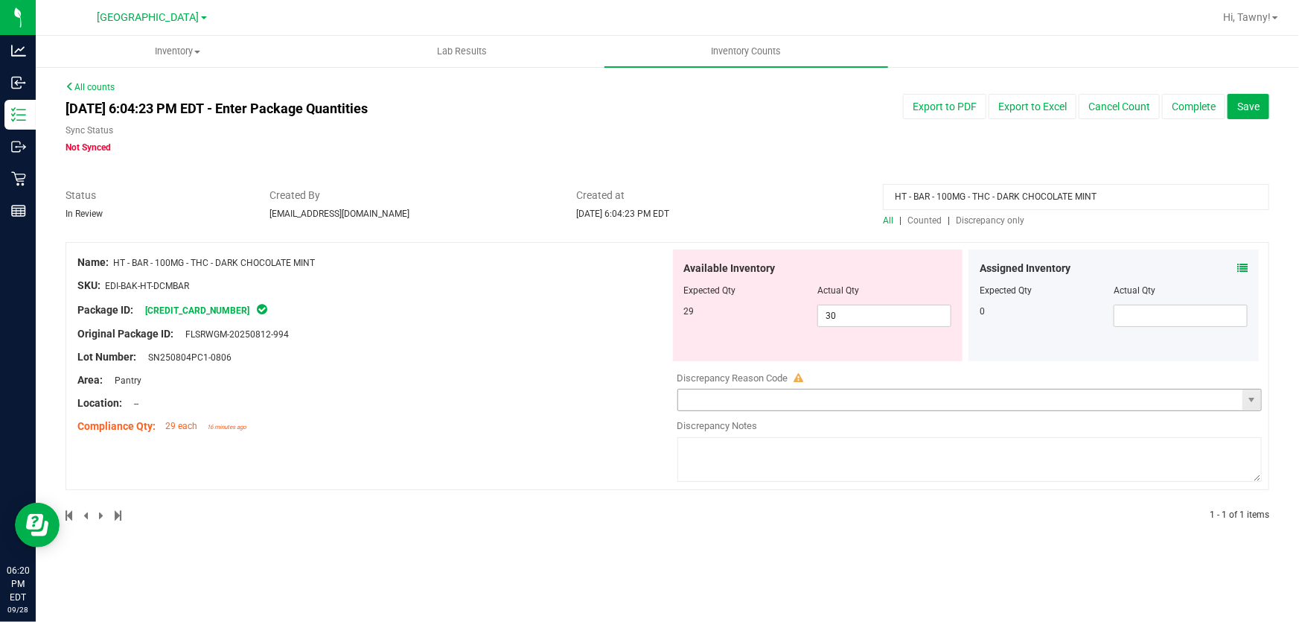
click at [840, 407] on input "text" at bounding box center [960, 399] width 565 height 21
click at [834, 453] on textarea at bounding box center [969, 459] width 585 height 45
type textarea "0"
type textarea "30 on hand, possible error cashing out"
click at [787, 391] on input "text" at bounding box center [960, 399] width 565 height 21
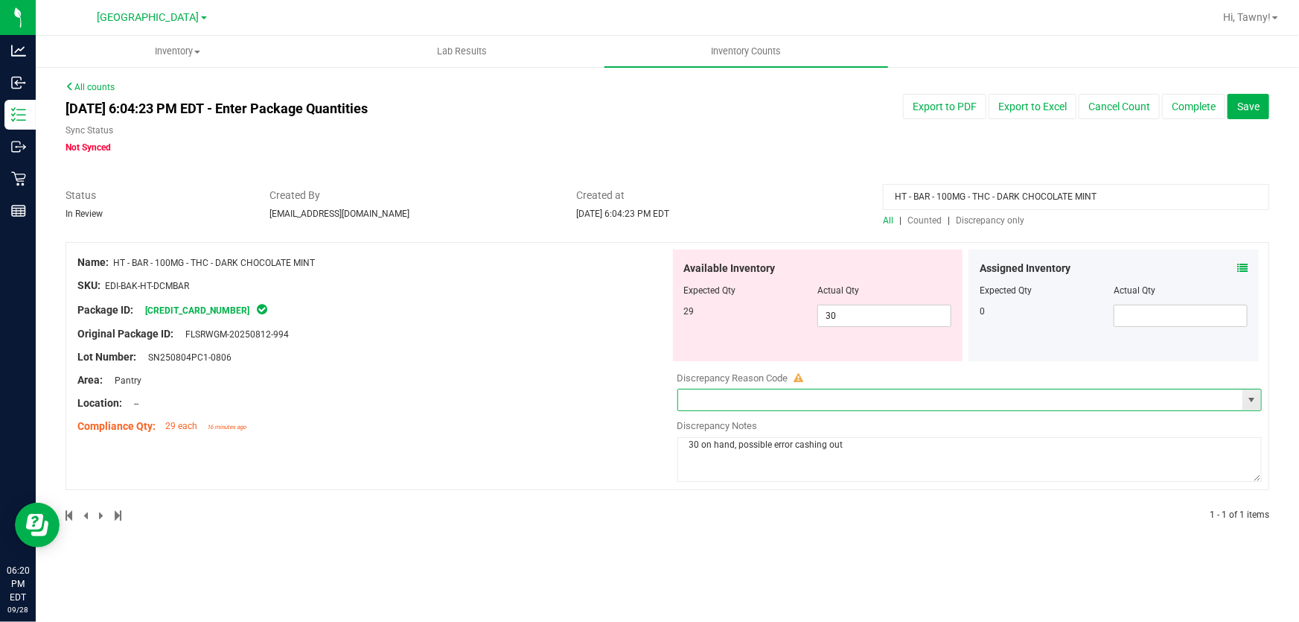
click at [1247, 394] on span "select" at bounding box center [1251, 400] width 12 height 12
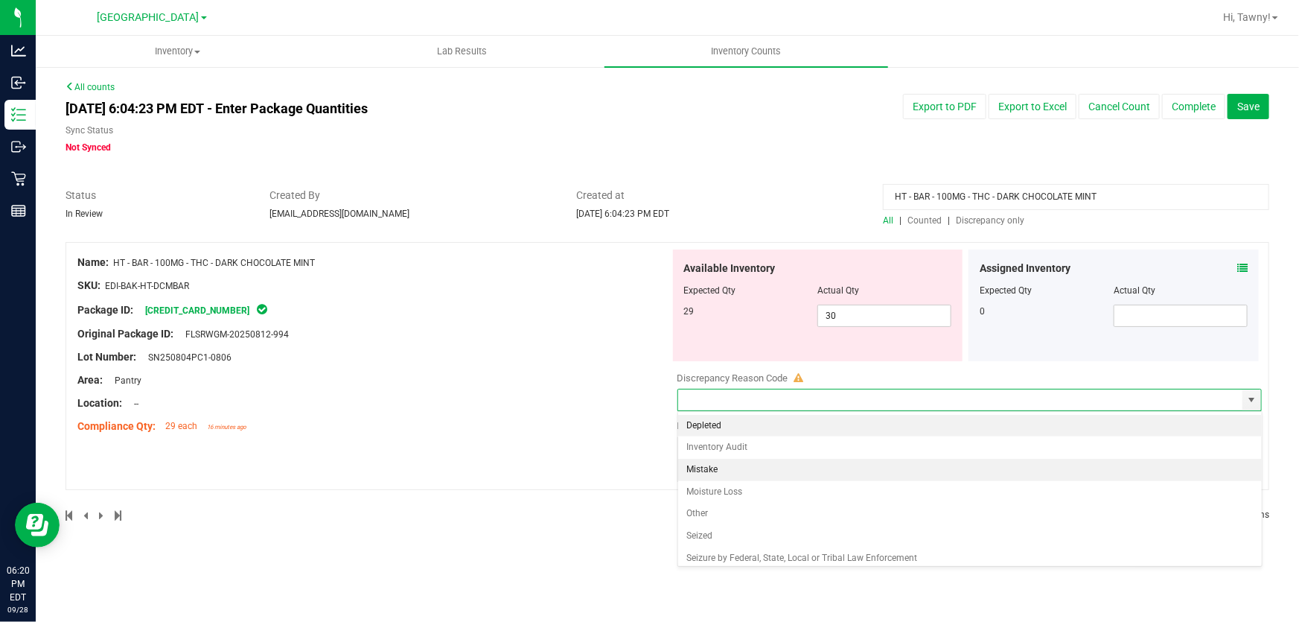
click at [805, 468] on li "Mistake" at bounding box center [970, 470] width 584 height 22
type input "Mistake"
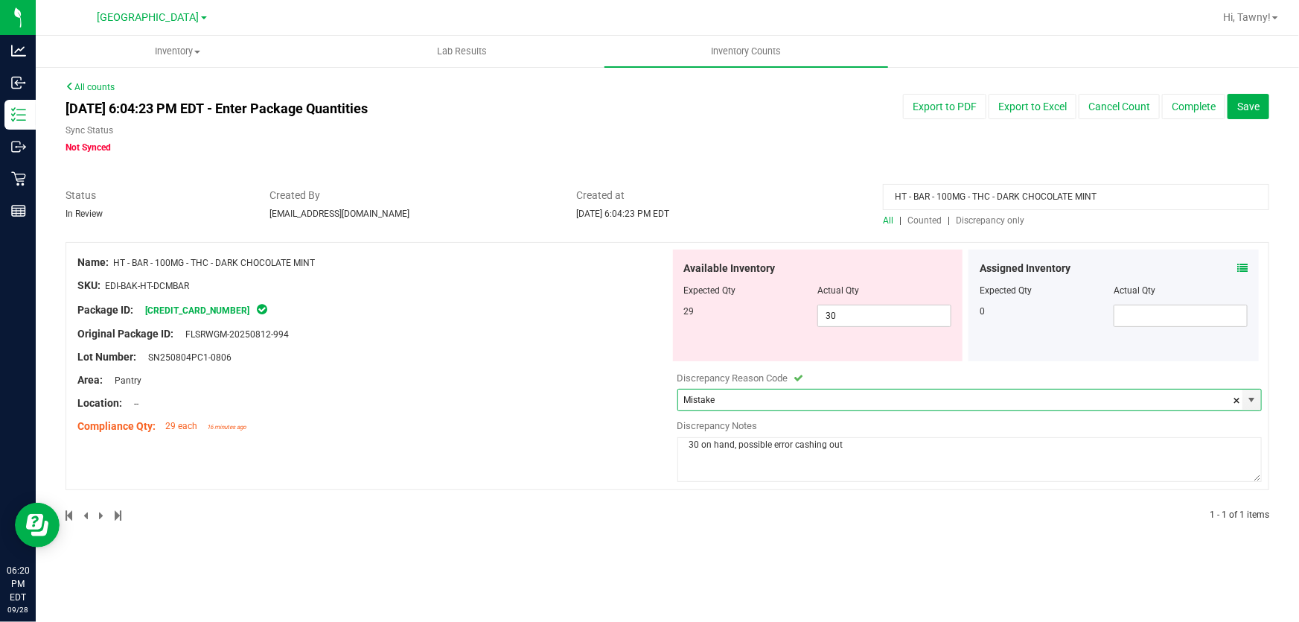
click at [616, 463] on div "Name: HT - BAR - 100MG - THC - DARK CHOCOLATE MINT SKU: EDI-BAK-HT-DCMBAR Packa…" at bounding box center [668, 366] width 1204 height 248
click at [834, 473] on textarea "30 on hand, possible error cashing out" at bounding box center [969, 459] width 585 height 45
click at [516, 299] on div at bounding box center [373, 296] width 593 height 7
click at [987, 197] on input "HT - BAR - 100MG - THC - DARK CHOCOLATE MINT" at bounding box center [1076, 197] width 386 height 26
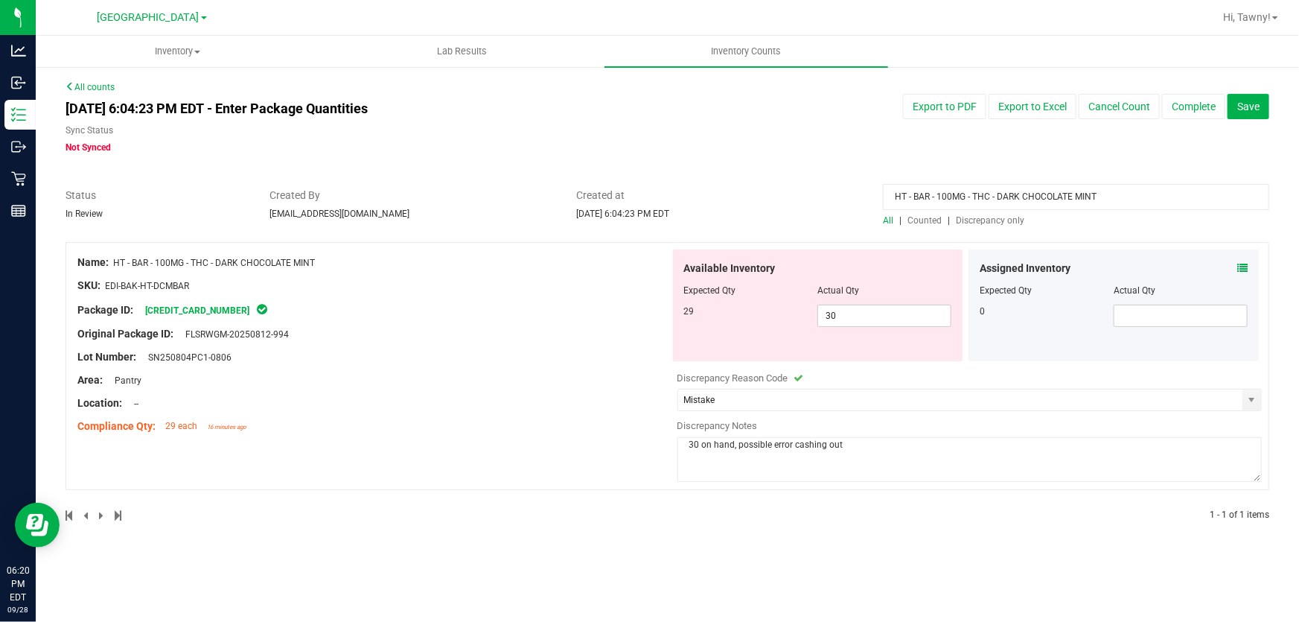
click at [987, 197] on input "HT - BAR - 100MG - THC - DARK CHOCOLATE MINT" at bounding box center [1076, 197] width 386 height 26
type input "chocolate"
click at [924, 223] on span "Counted" at bounding box center [924, 220] width 34 height 10
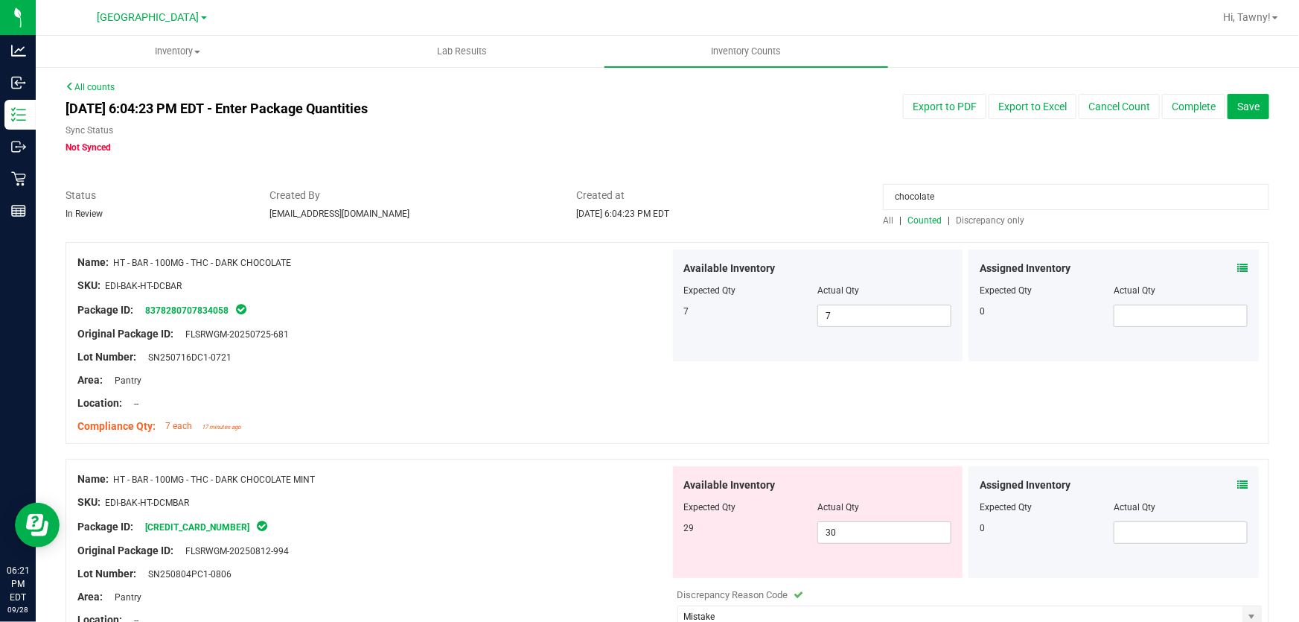
click at [924, 219] on span "Counted" at bounding box center [924, 220] width 34 height 10
click at [538, 333] on div "Original Package ID: FLSRWGM-20250725-681" at bounding box center [373, 334] width 593 height 16
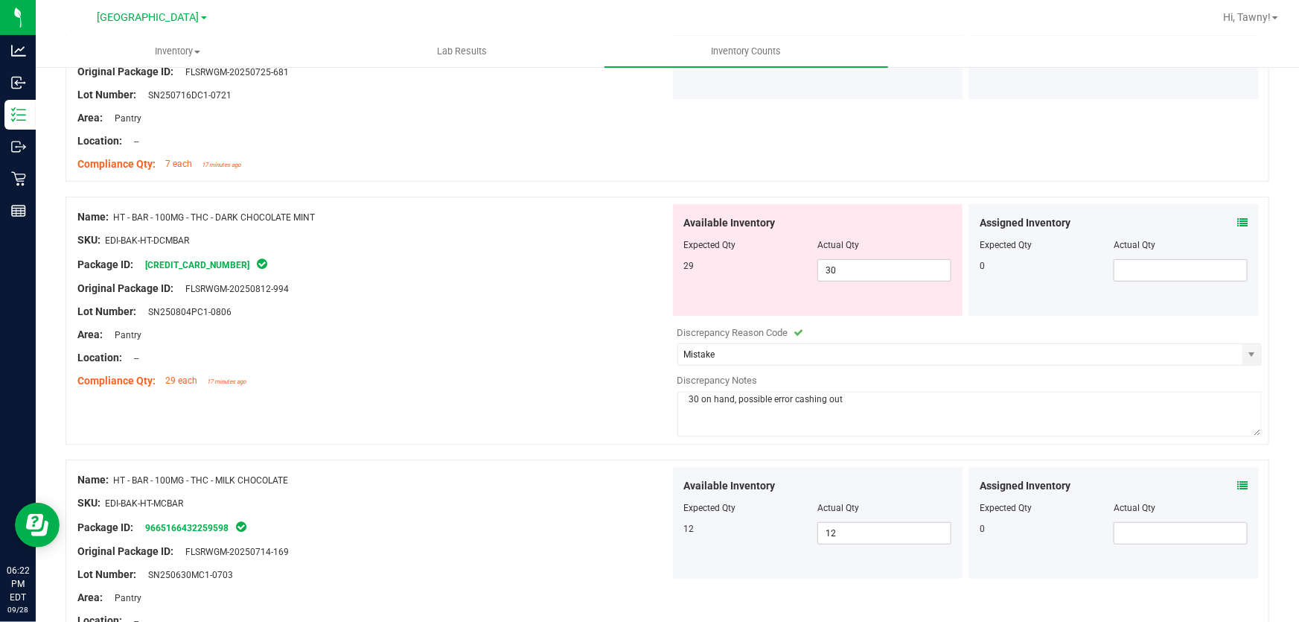
scroll to position [257, 0]
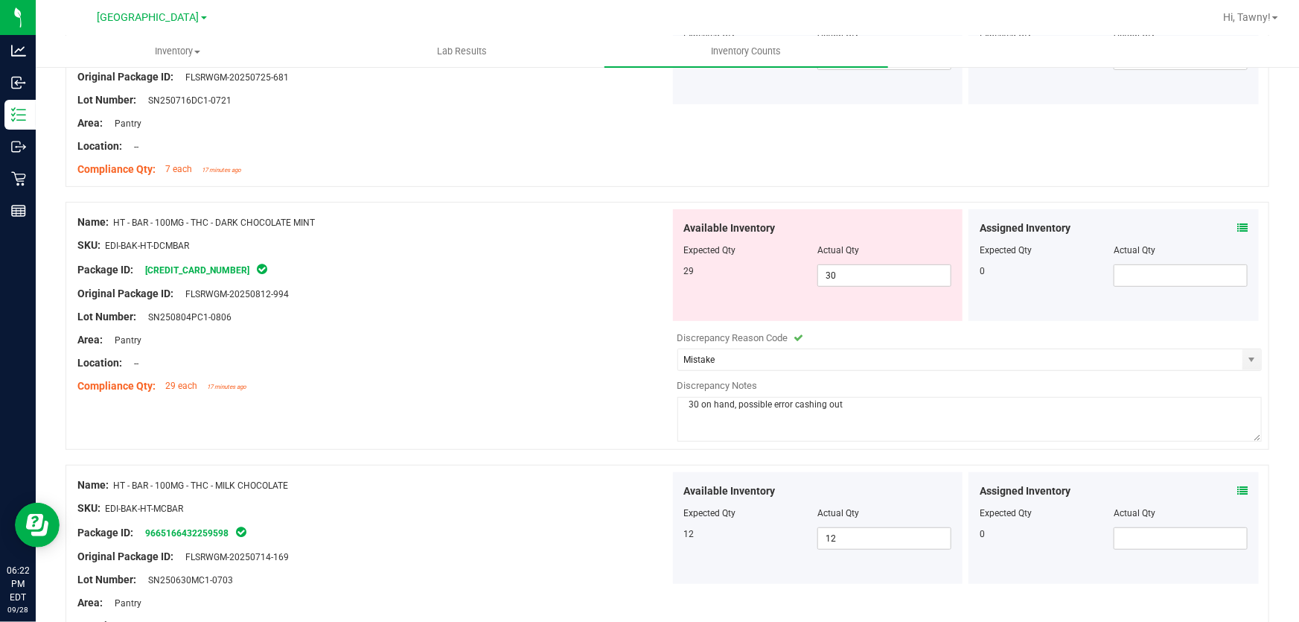
click at [884, 406] on textarea "30 on hand, possible error cashing out" at bounding box center [969, 419] width 585 height 45
type textarea "thought we only had 29 [DATE] but there are 30 on hand. accidental miscount"
click at [537, 335] on div "Area: Pantry" at bounding box center [373, 340] width 593 height 16
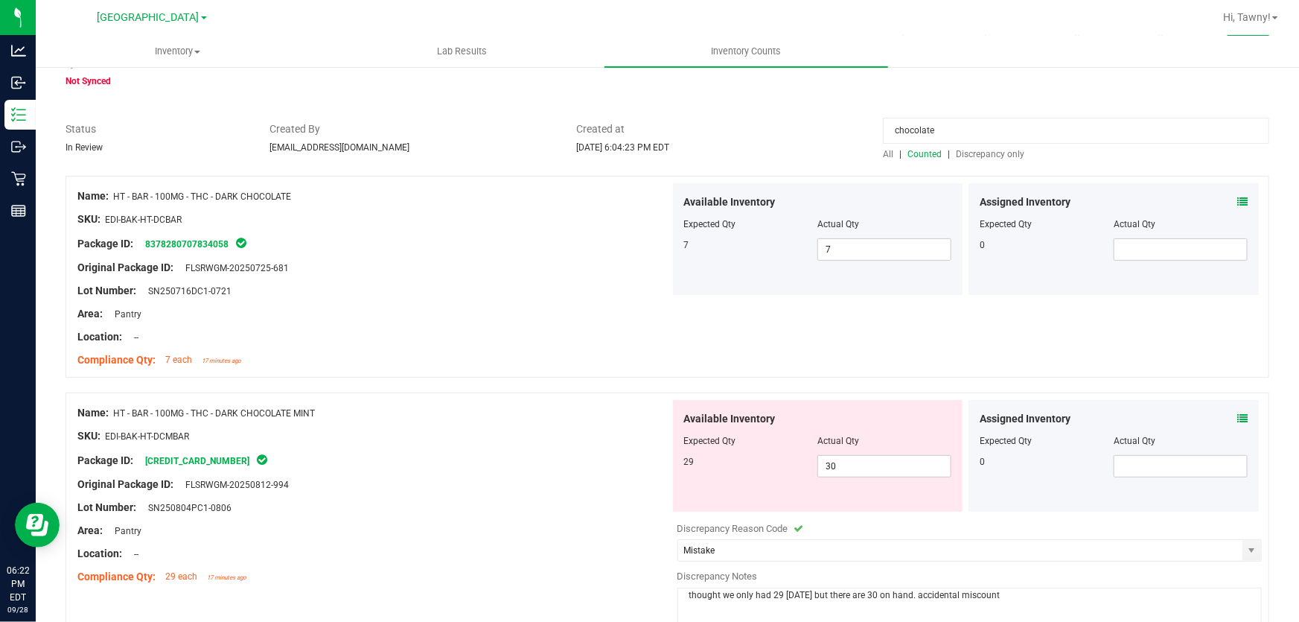
scroll to position [0, 0]
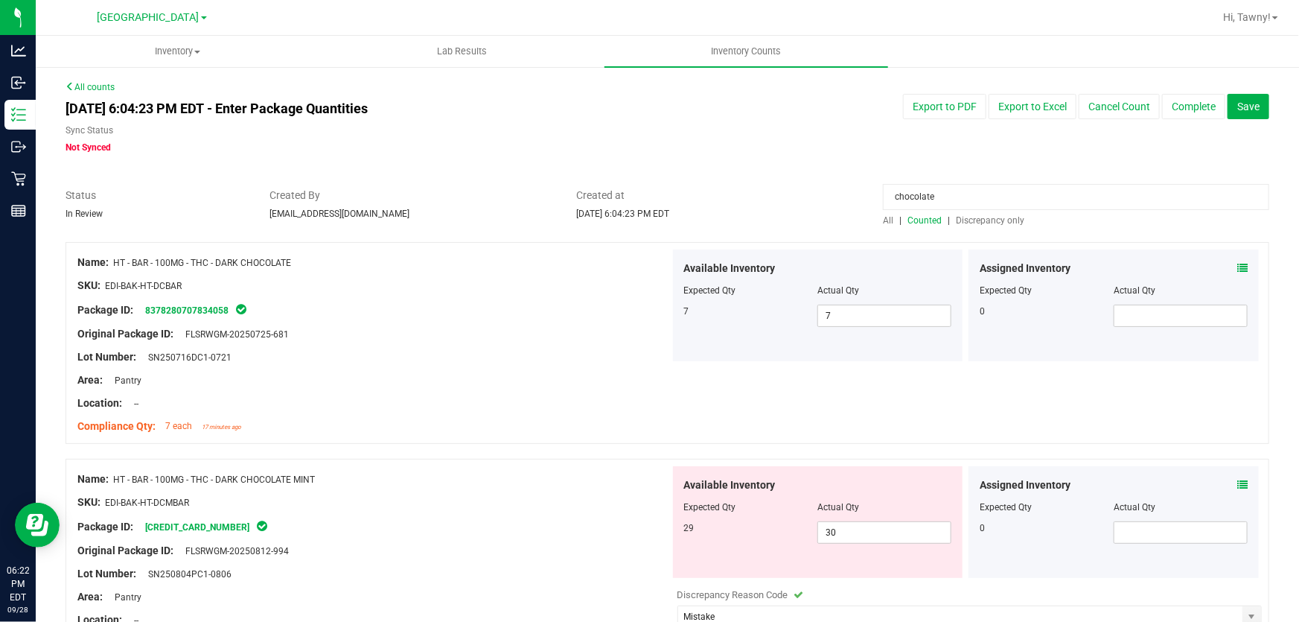
click at [923, 187] on input "chocolate" at bounding box center [1076, 197] width 386 height 26
click at [980, 220] on span "Discrepancy only" at bounding box center [990, 220] width 68 height 10
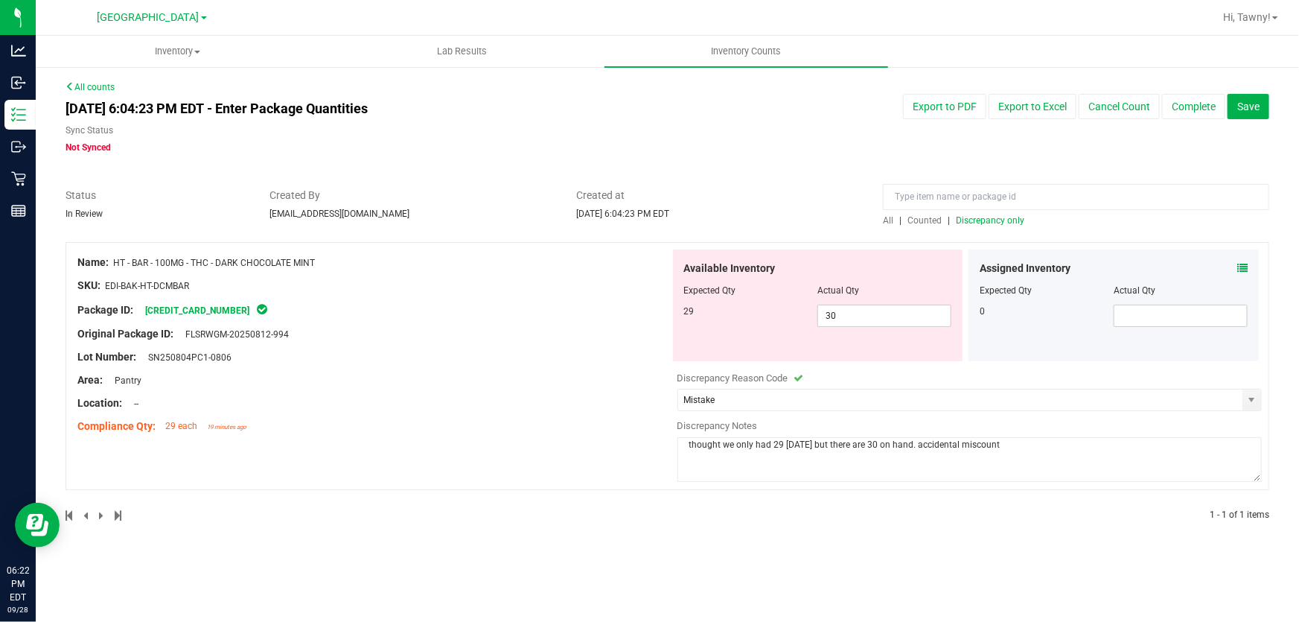
click at [1001, 218] on span "Discrepancy only" at bounding box center [990, 220] width 68 height 10
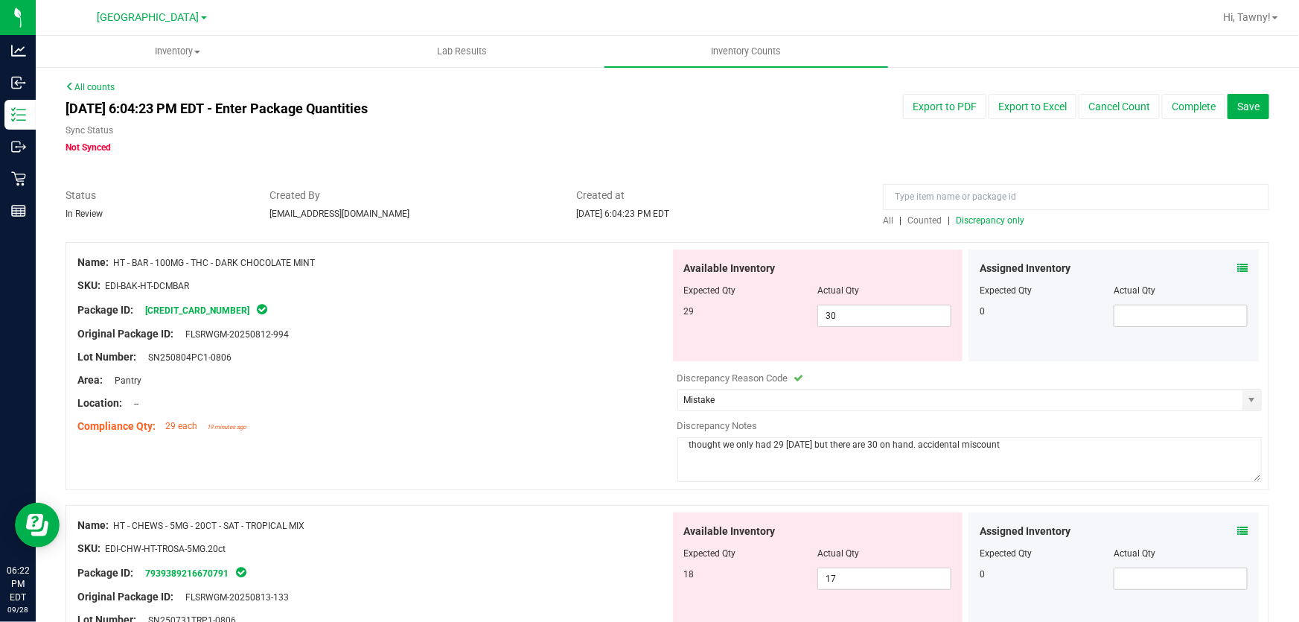
click at [398, 372] on div "Area: Pantry" at bounding box center [373, 380] width 593 height 16
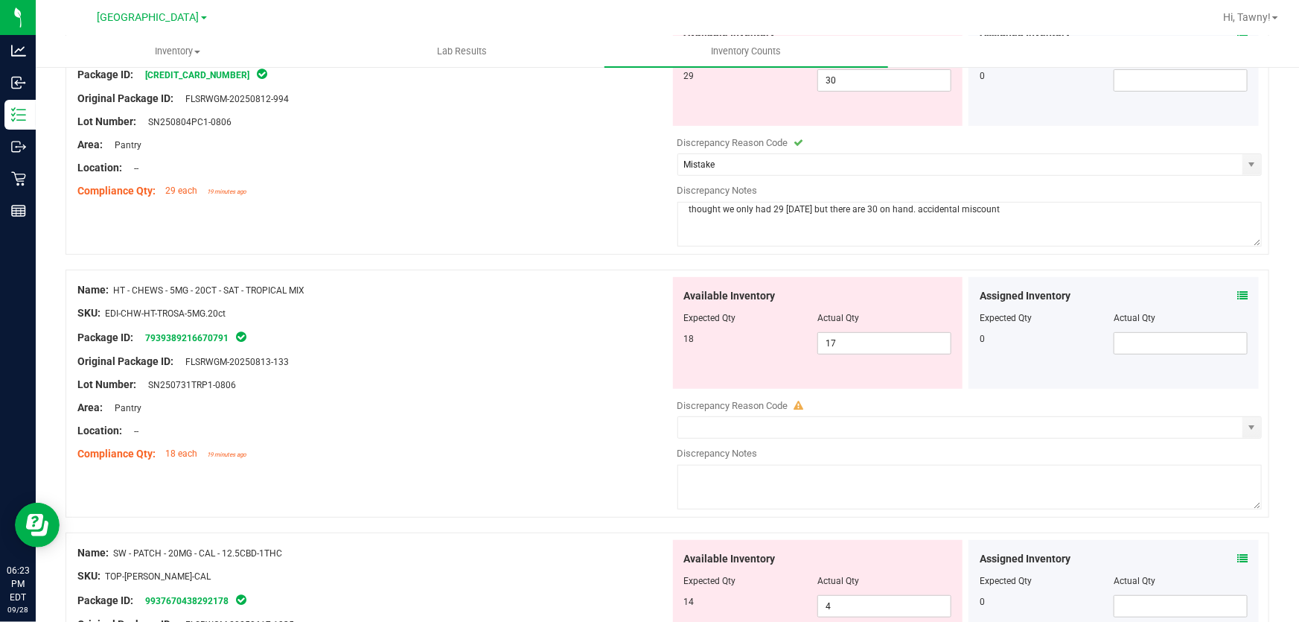
scroll to position [202, 0]
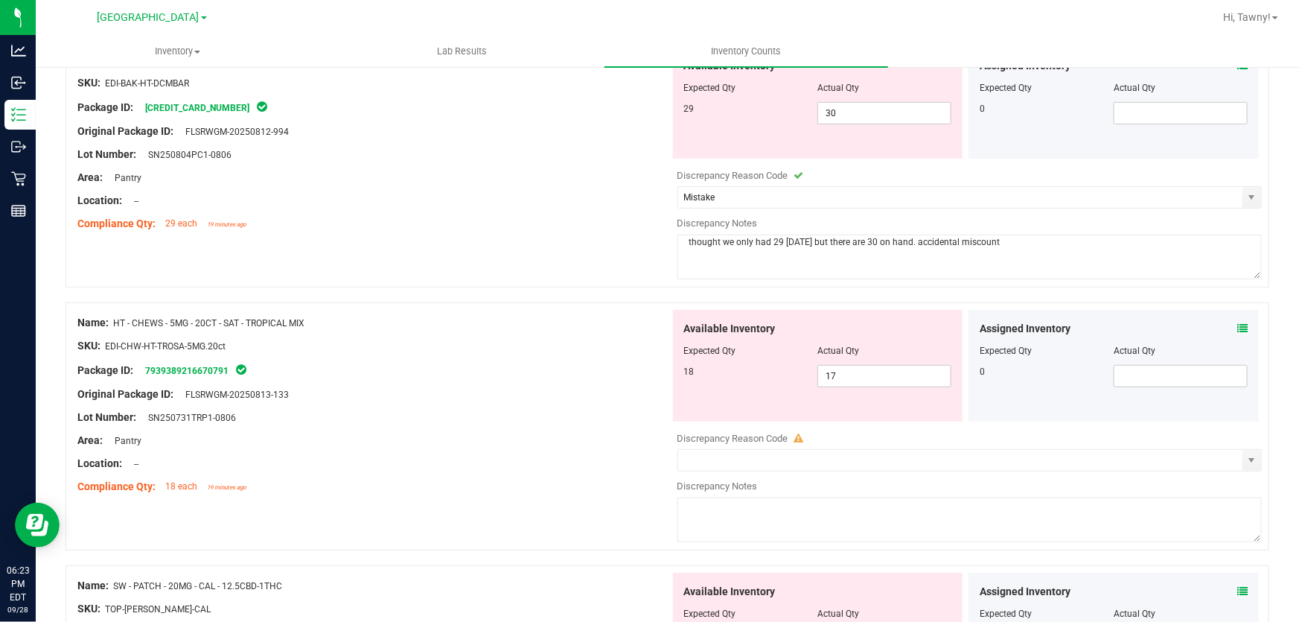
click at [412, 372] on div "Package ID: 7939389216670791" at bounding box center [373, 370] width 593 height 18
click at [862, 371] on span "17 17" at bounding box center [884, 376] width 134 height 22
click at [862, 371] on input "17" at bounding box center [884, 376] width 133 height 21
type input "18"
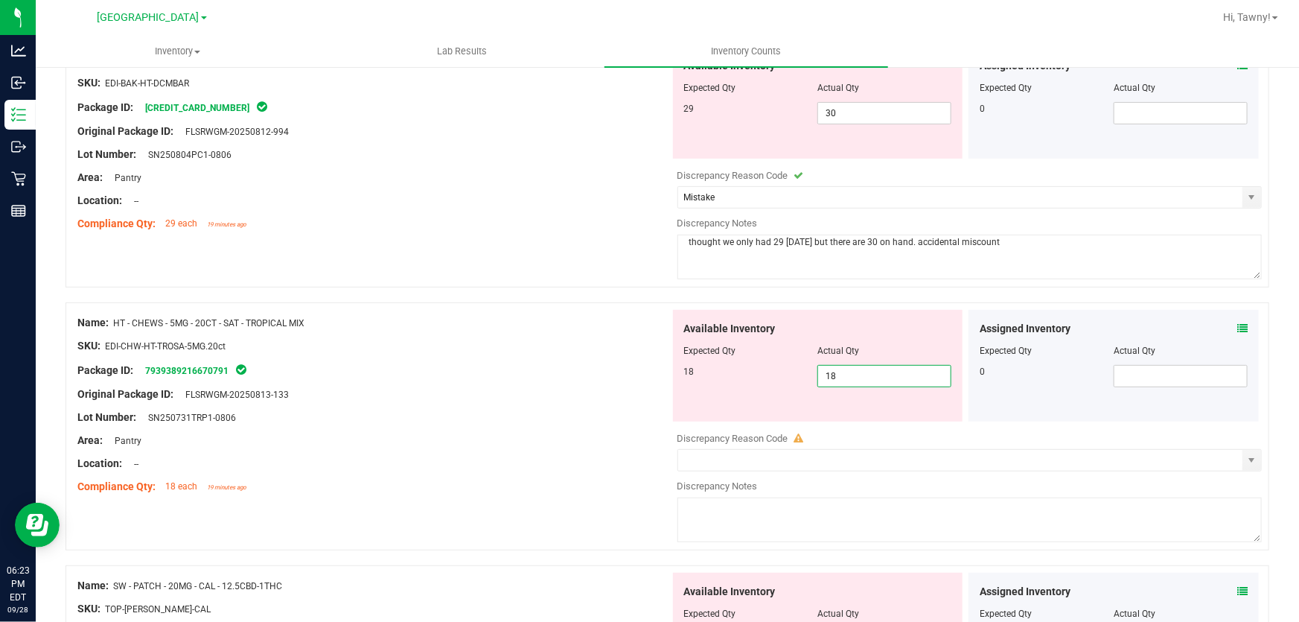
click at [706, 370] on div "18" at bounding box center [751, 371] width 134 height 13
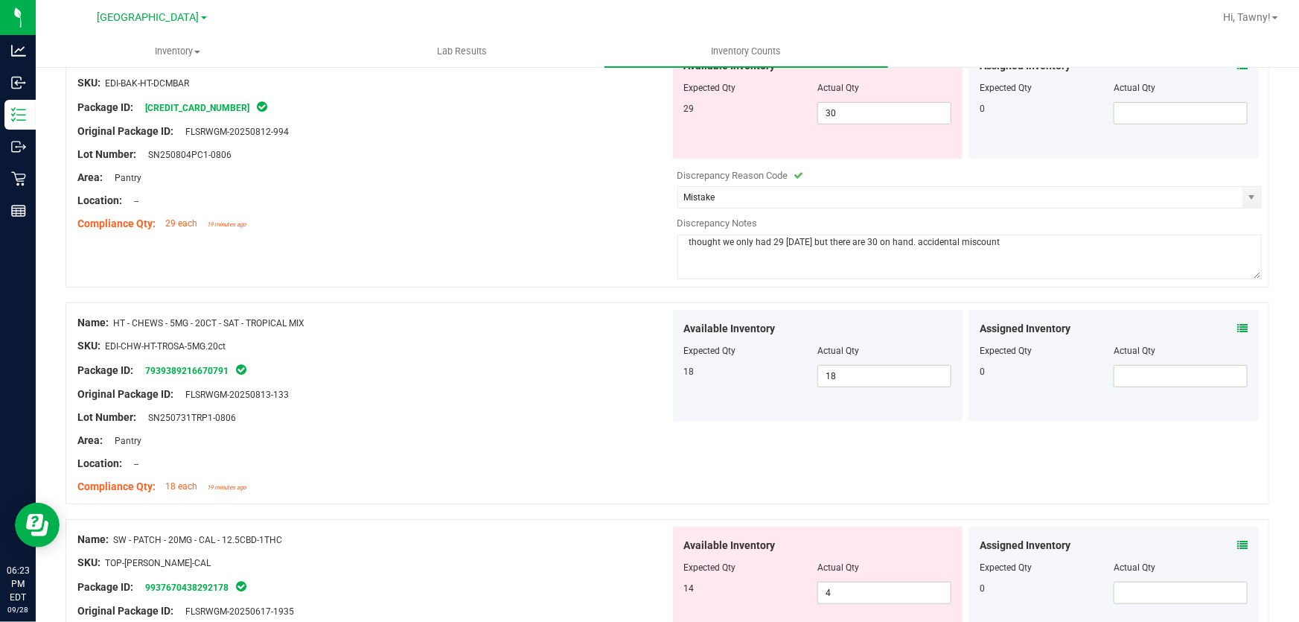
scroll to position [412, 0]
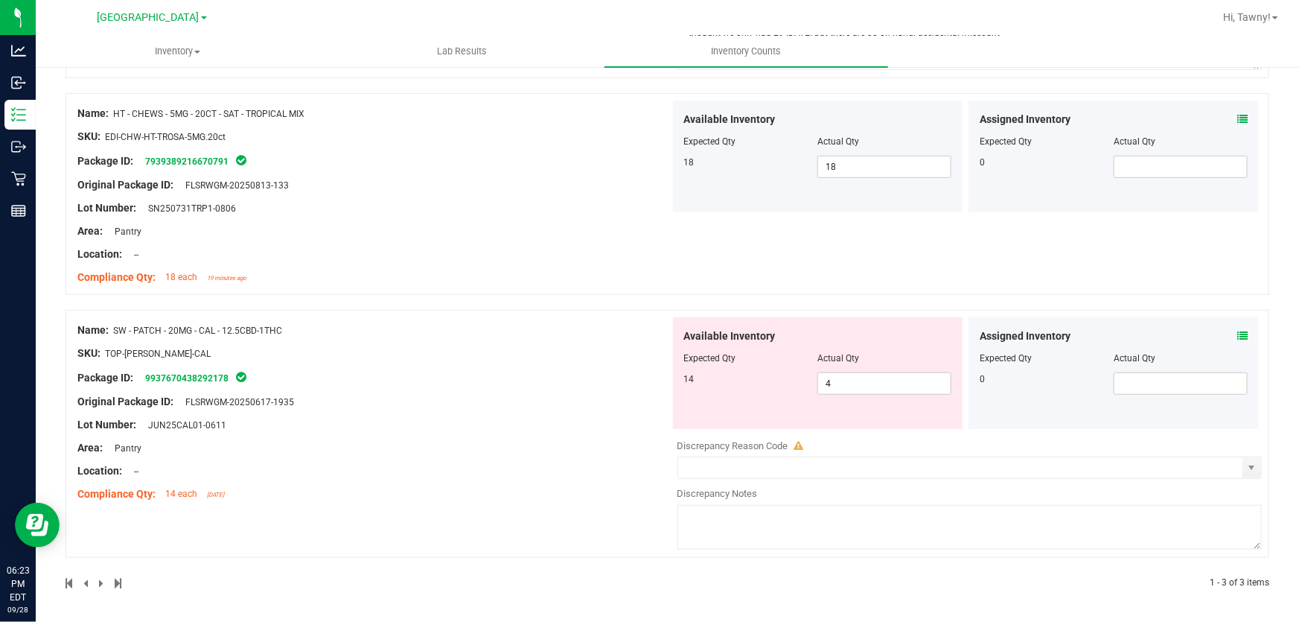
click at [566, 382] on div "Package ID: 9937670438292178" at bounding box center [373, 378] width 593 height 18
click at [817, 386] on span "4 4" at bounding box center [884, 383] width 134 height 22
type input "14"
click at [536, 409] on div "Name: SW - PATCH - 20MG - CAL - 12.5CBD-1THC SKU: TOP-[PERSON_NAME]-CAL Package…" at bounding box center [373, 412] width 593 height 190
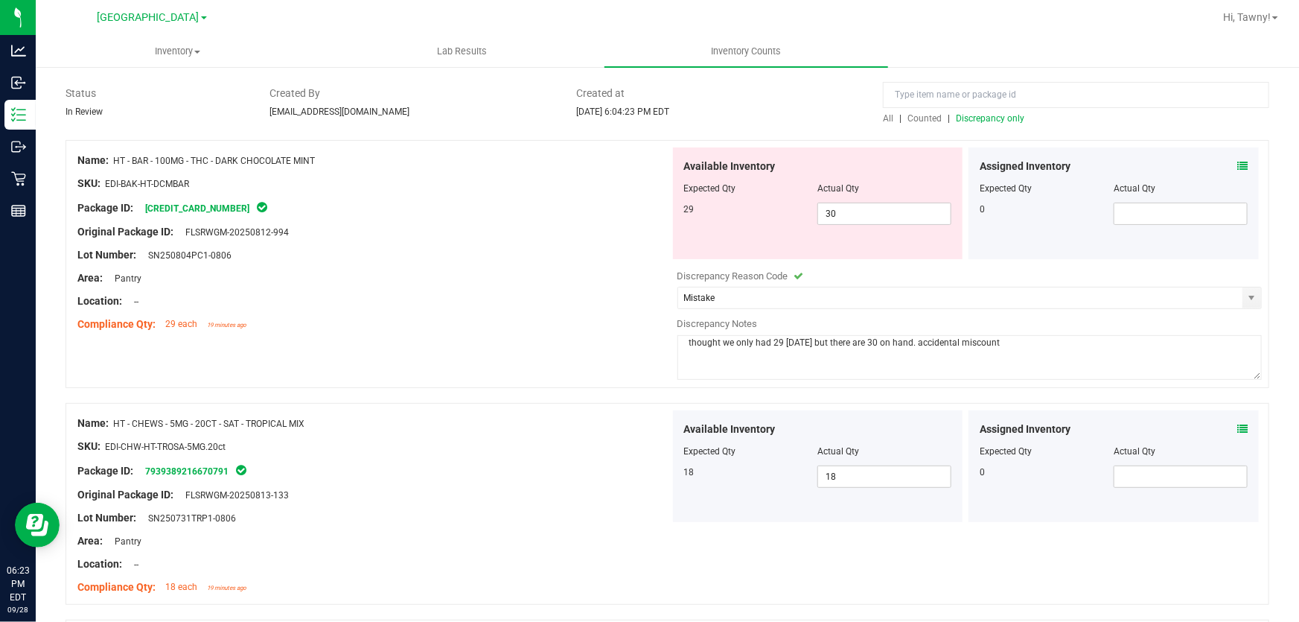
scroll to position [0, 0]
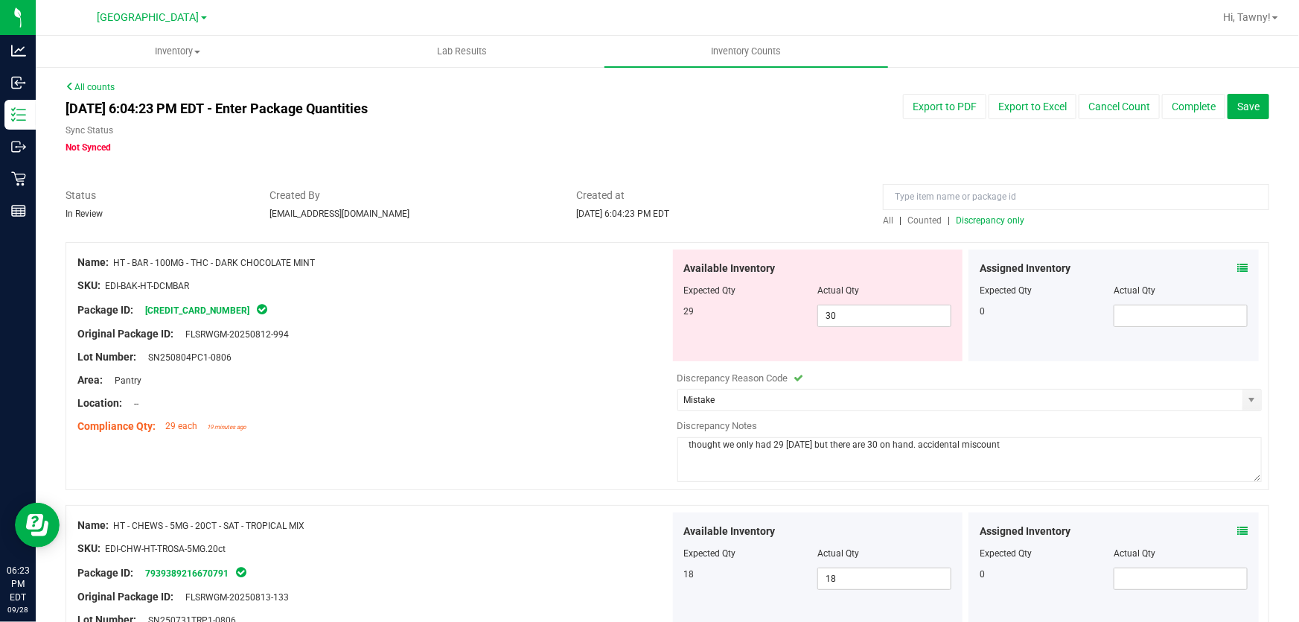
click at [966, 225] on div "All | Counted | Discrepancy only" at bounding box center [1076, 220] width 386 height 13
click at [973, 217] on span "Discrepancy only" at bounding box center [990, 220] width 68 height 10
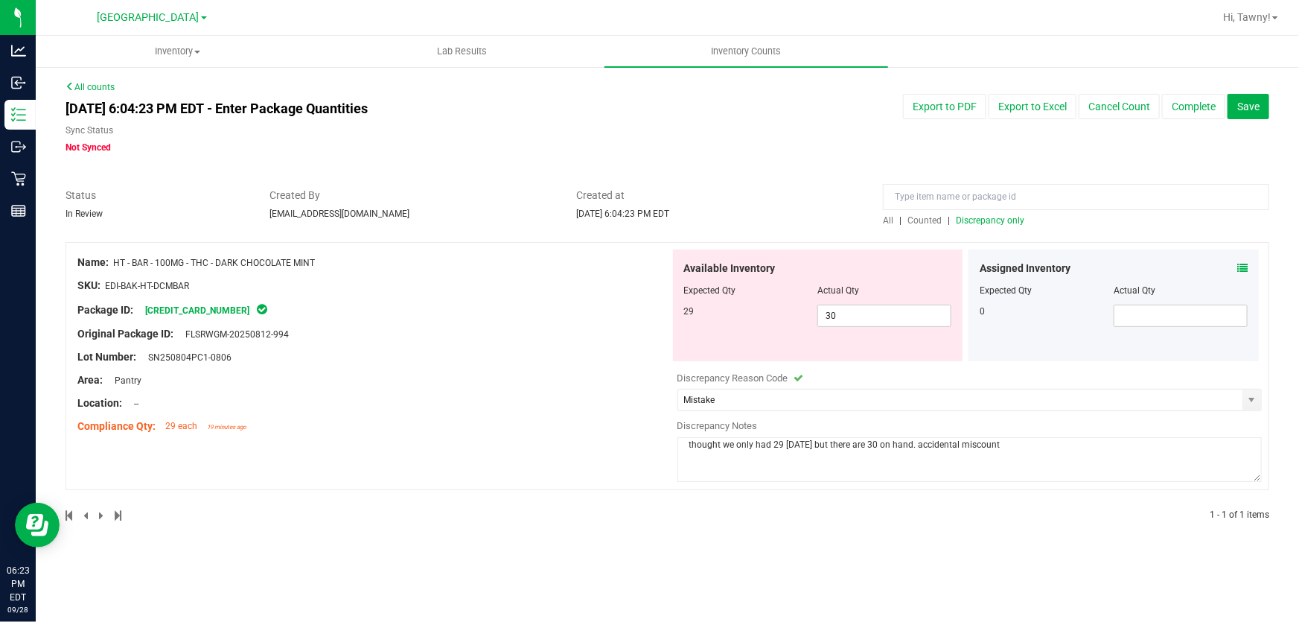
click at [763, 205] on div "Created at [DATE] 6:04:23 PM EDT" at bounding box center [718, 204] width 307 height 33
click at [1181, 113] on button "Complete" at bounding box center [1193, 106] width 63 height 25
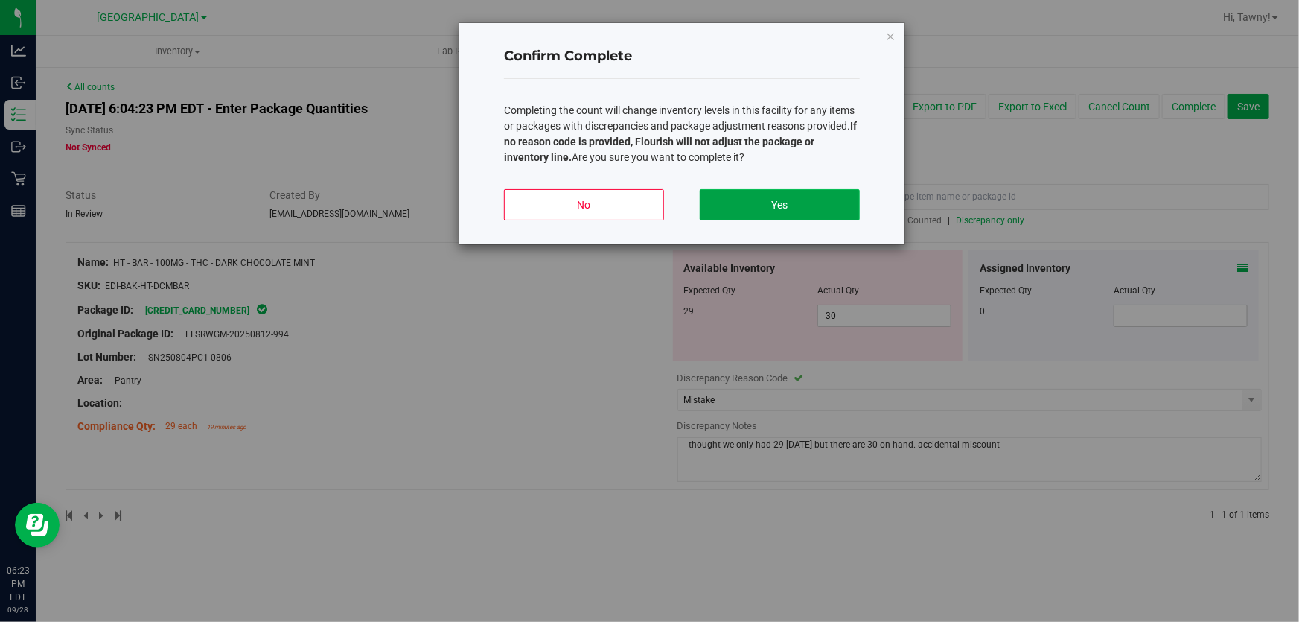
click at [774, 201] on button "Yes" at bounding box center [780, 204] width 160 height 31
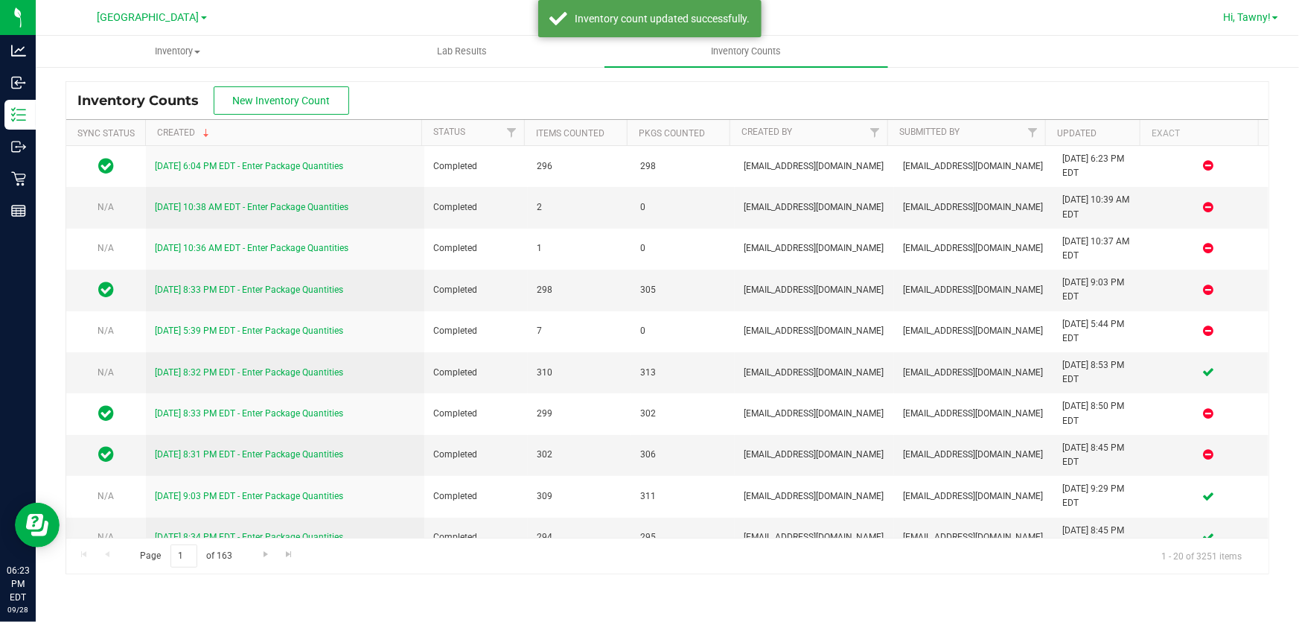
click at [1266, 16] on span "Hi, Tawny!" at bounding box center [1247, 17] width 48 height 12
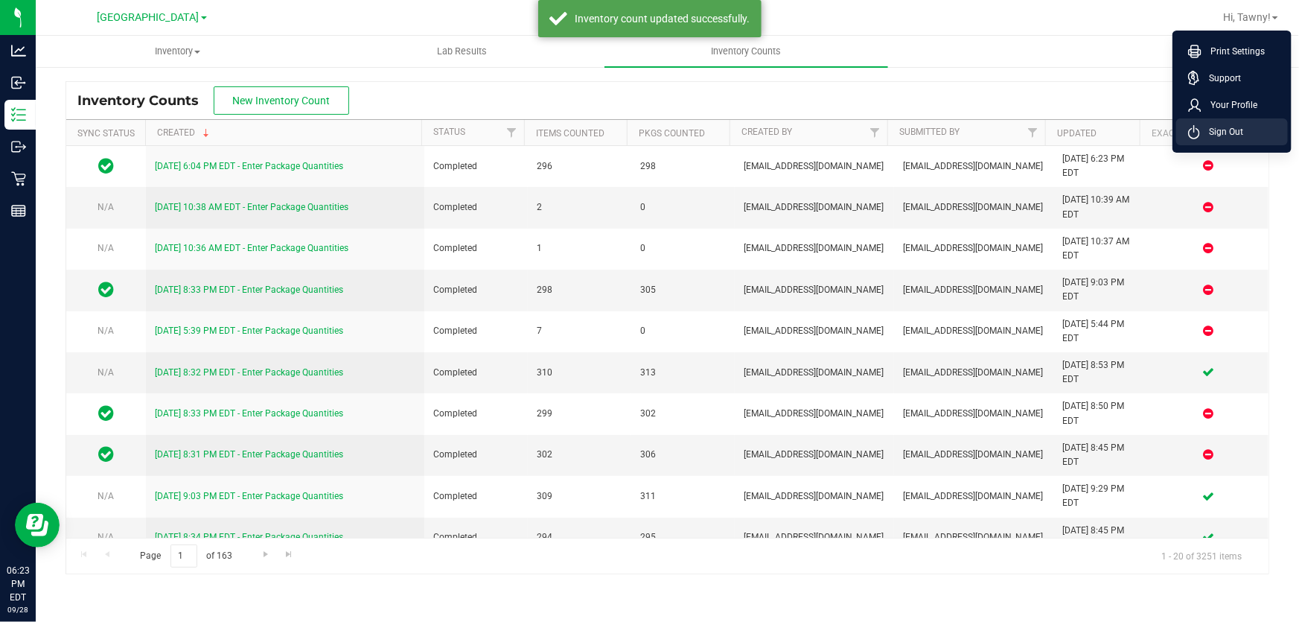
click at [1248, 140] on li "Sign Out" at bounding box center [1232, 131] width 112 height 27
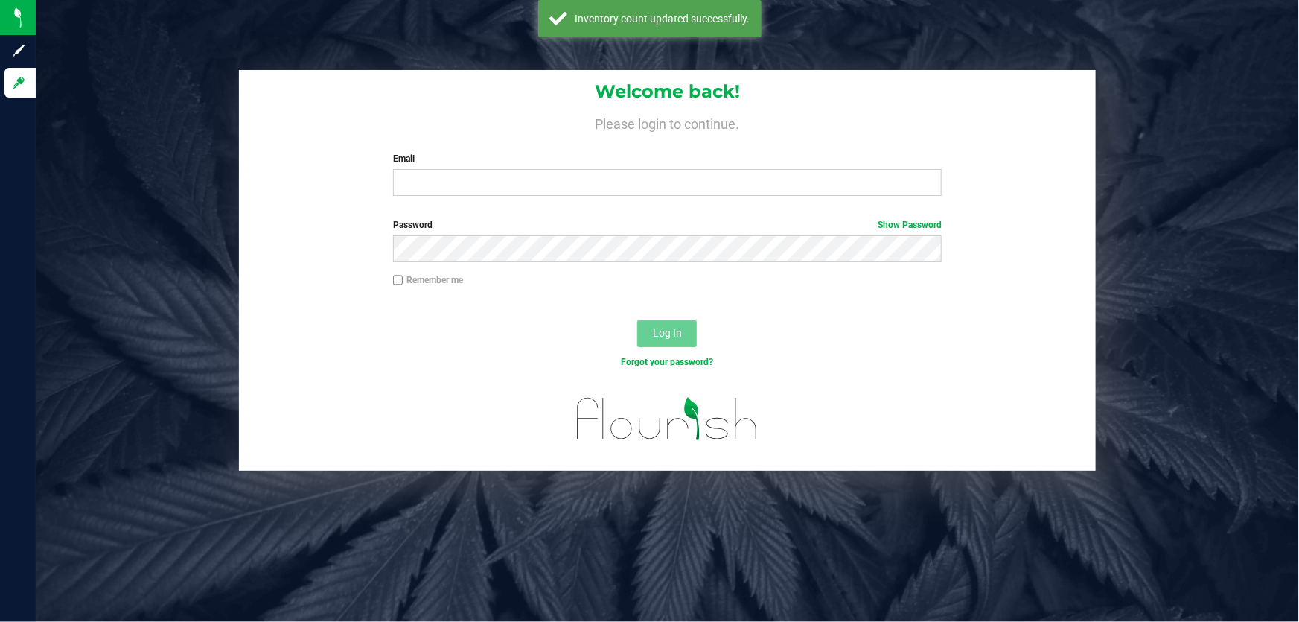
click at [1116, 357] on div "Welcome back! Please login to continue. Email Required Please format your email…" at bounding box center [668, 270] width 1286 height 401
